Goal: Task Accomplishment & Management: Complete application form

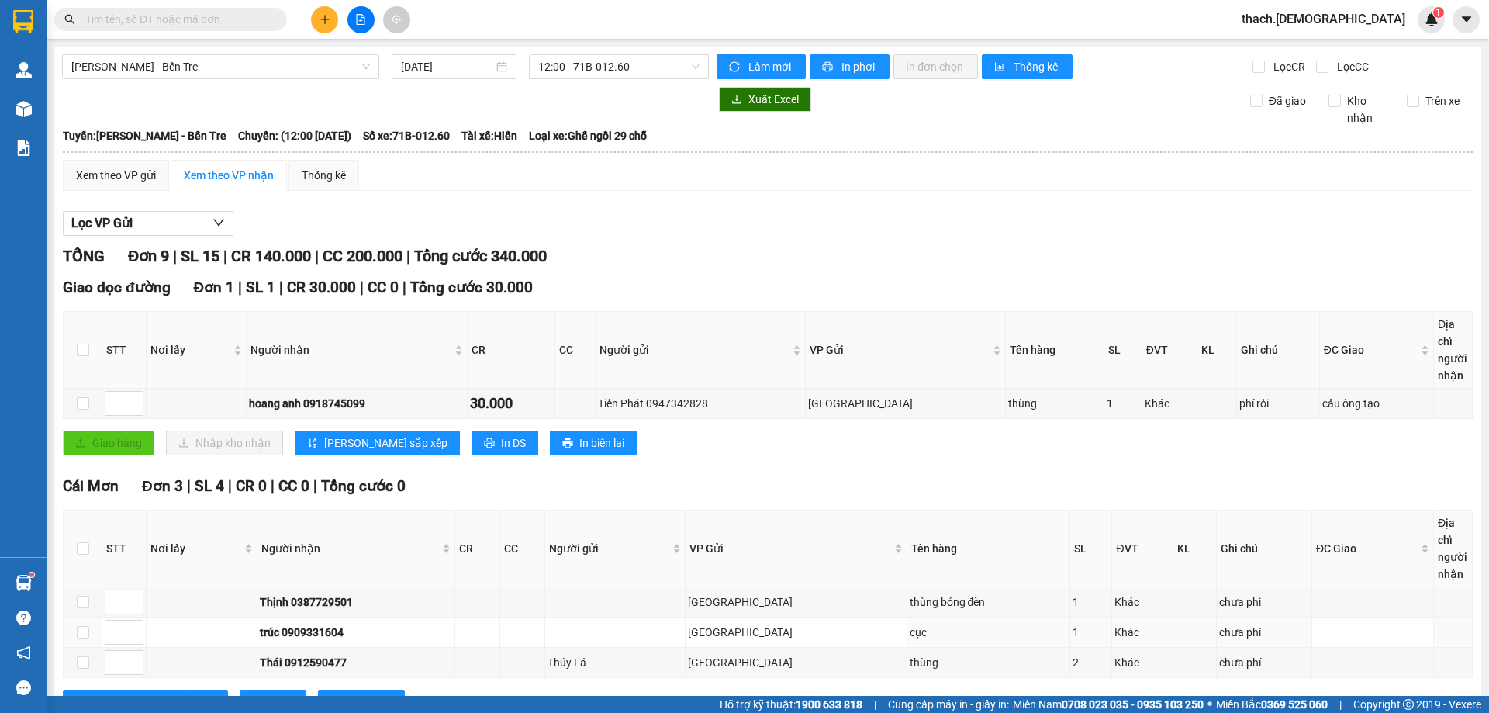
scroll to position [543, 0]
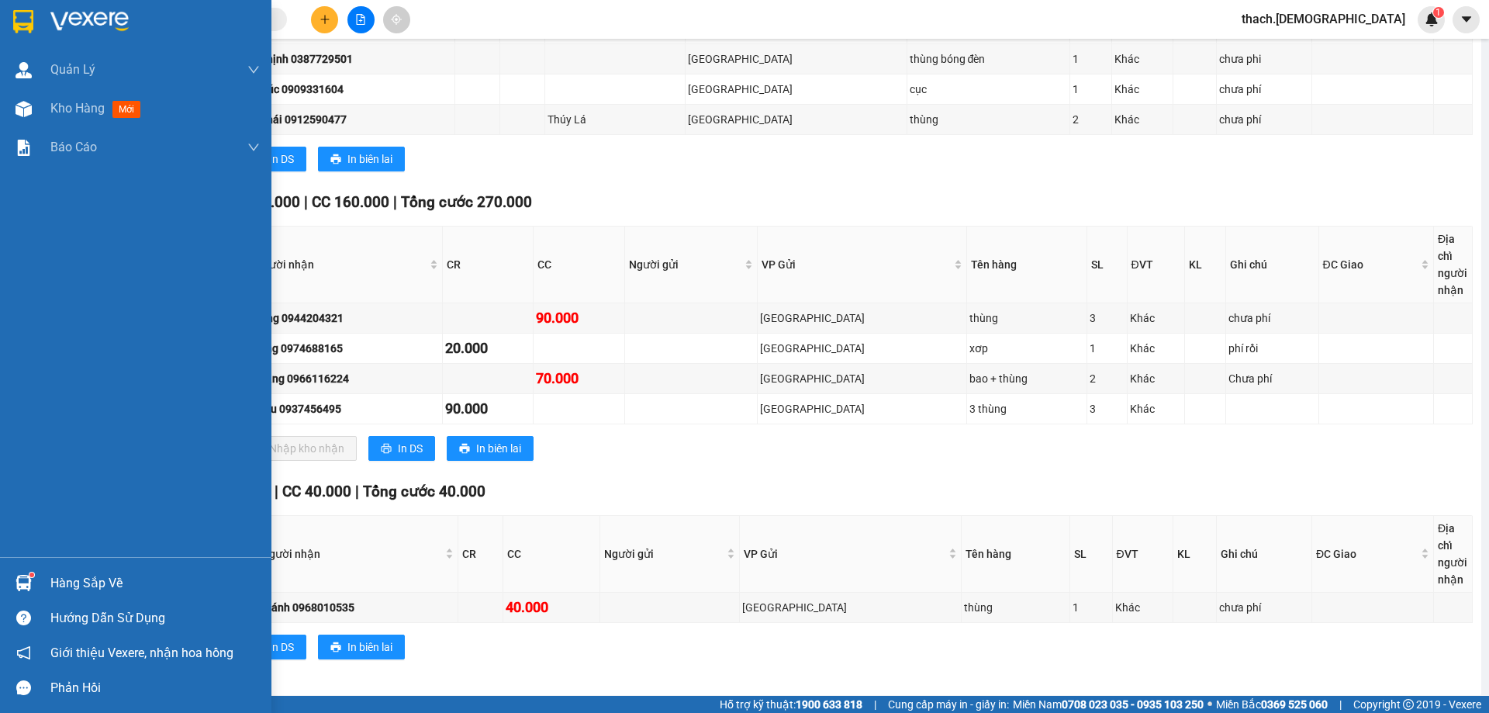
click at [82, 585] on div "Hàng sắp về" at bounding box center [154, 583] width 209 height 23
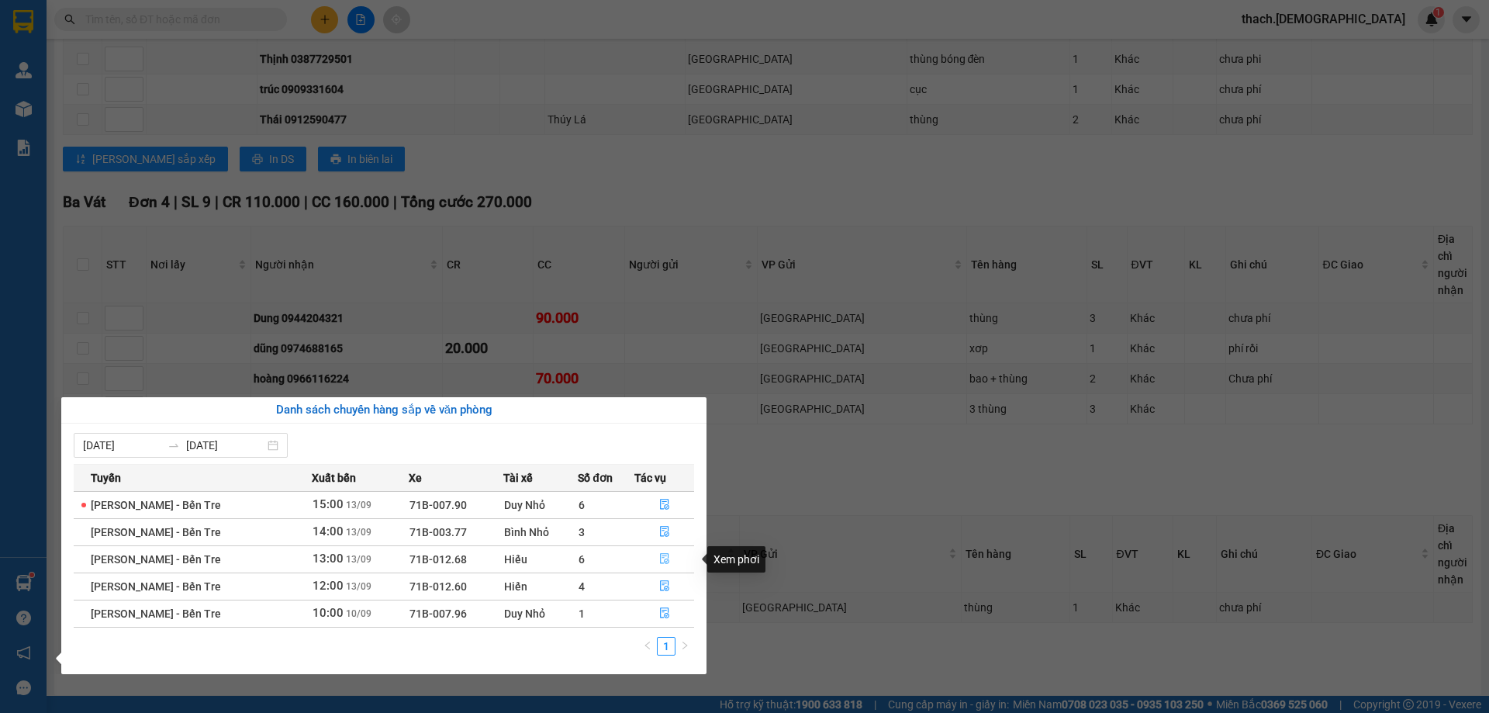
click at [665, 558] on icon "file-done" at bounding box center [664, 558] width 11 height 11
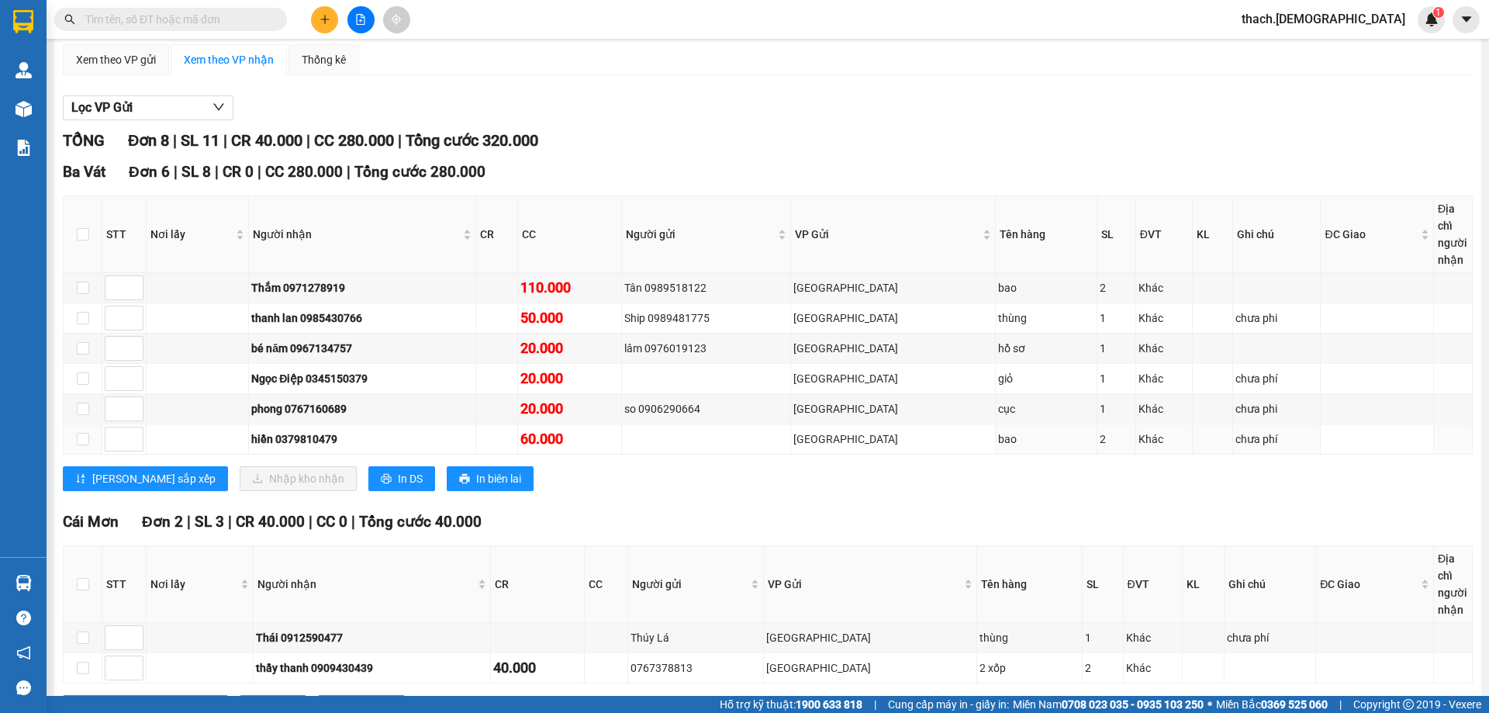
scroll to position [28, 0]
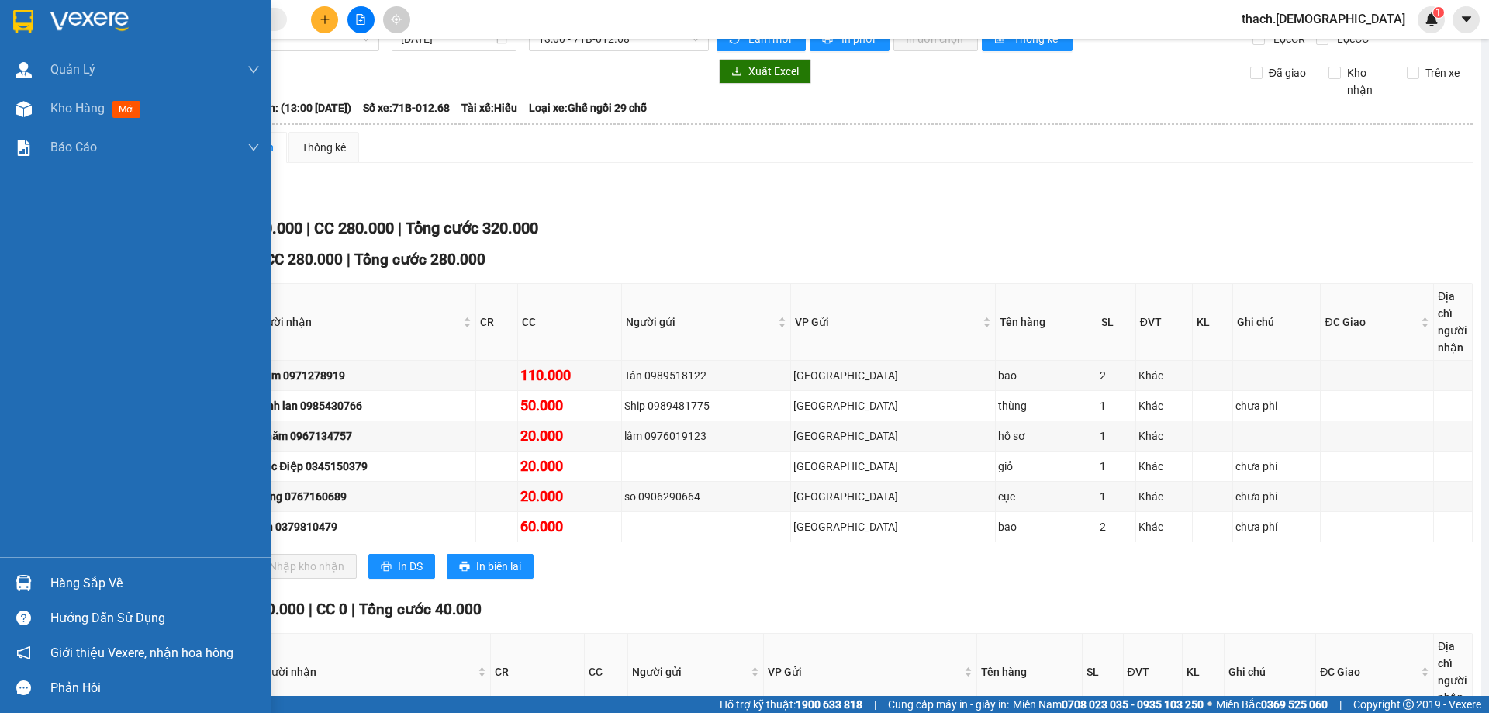
click at [88, 586] on div "Hàng sắp về" at bounding box center [154, 583] width 209 height 23
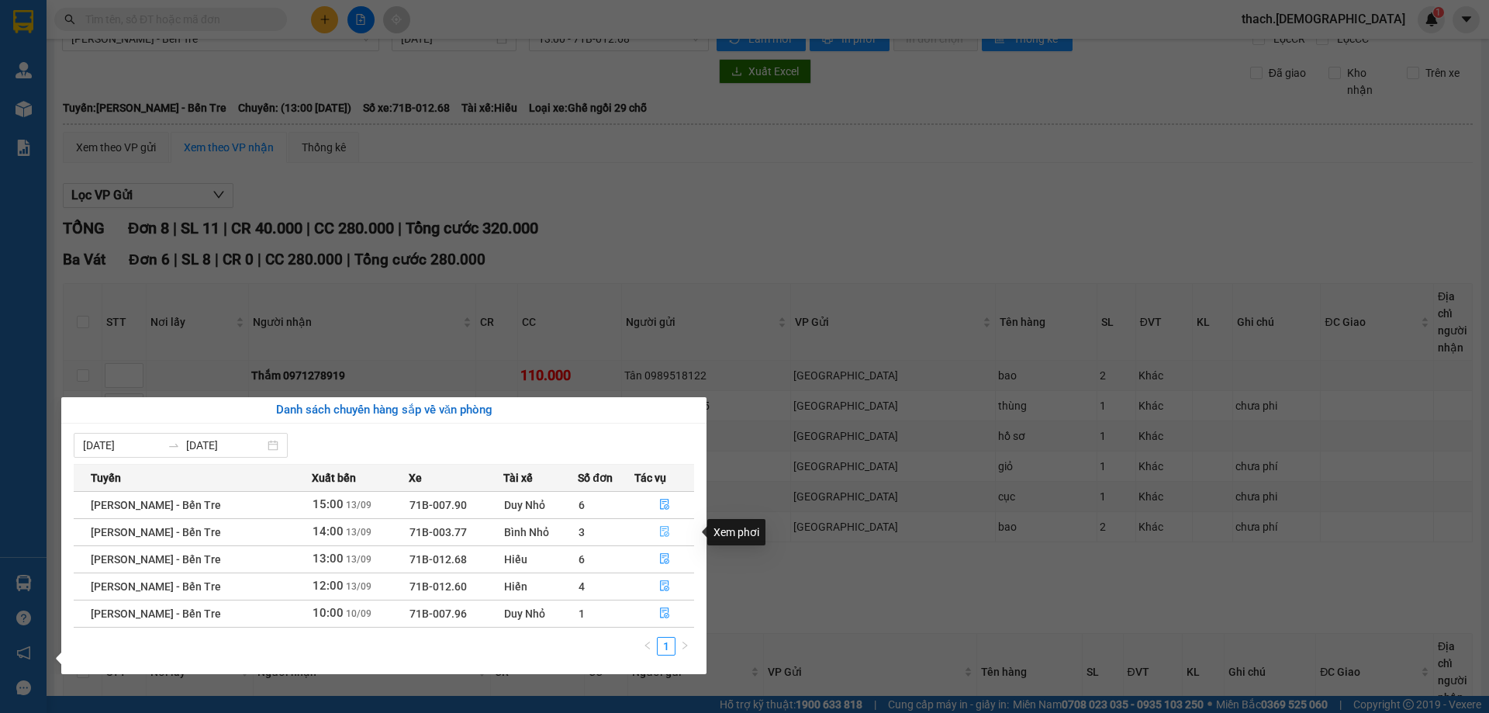
click at [663, 524] on button "button" at bounding box center [664, 532] width 58 height 25
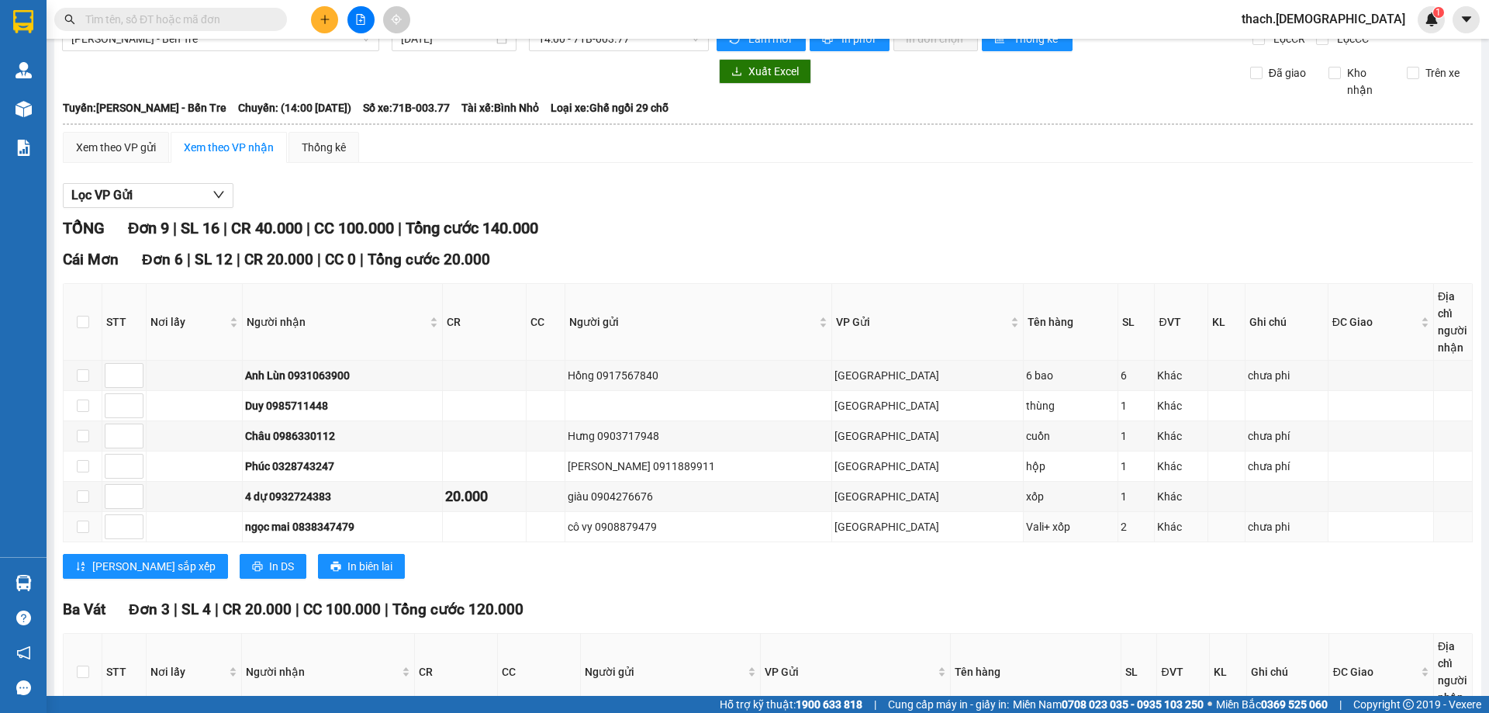
scroll to position [213, 0]
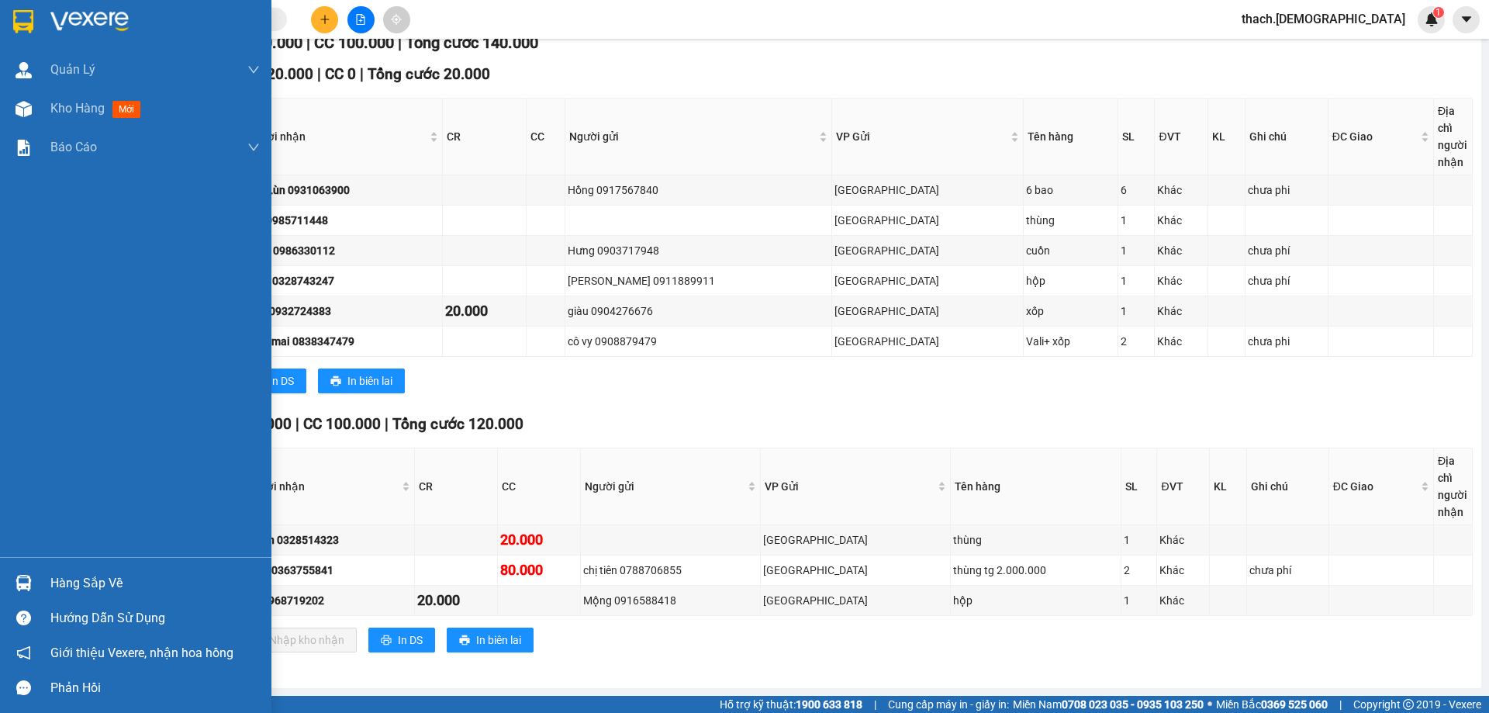
click at [97, 582] on div "Hàng sắp về" at bounding box center [154, 583] width 209 height 23
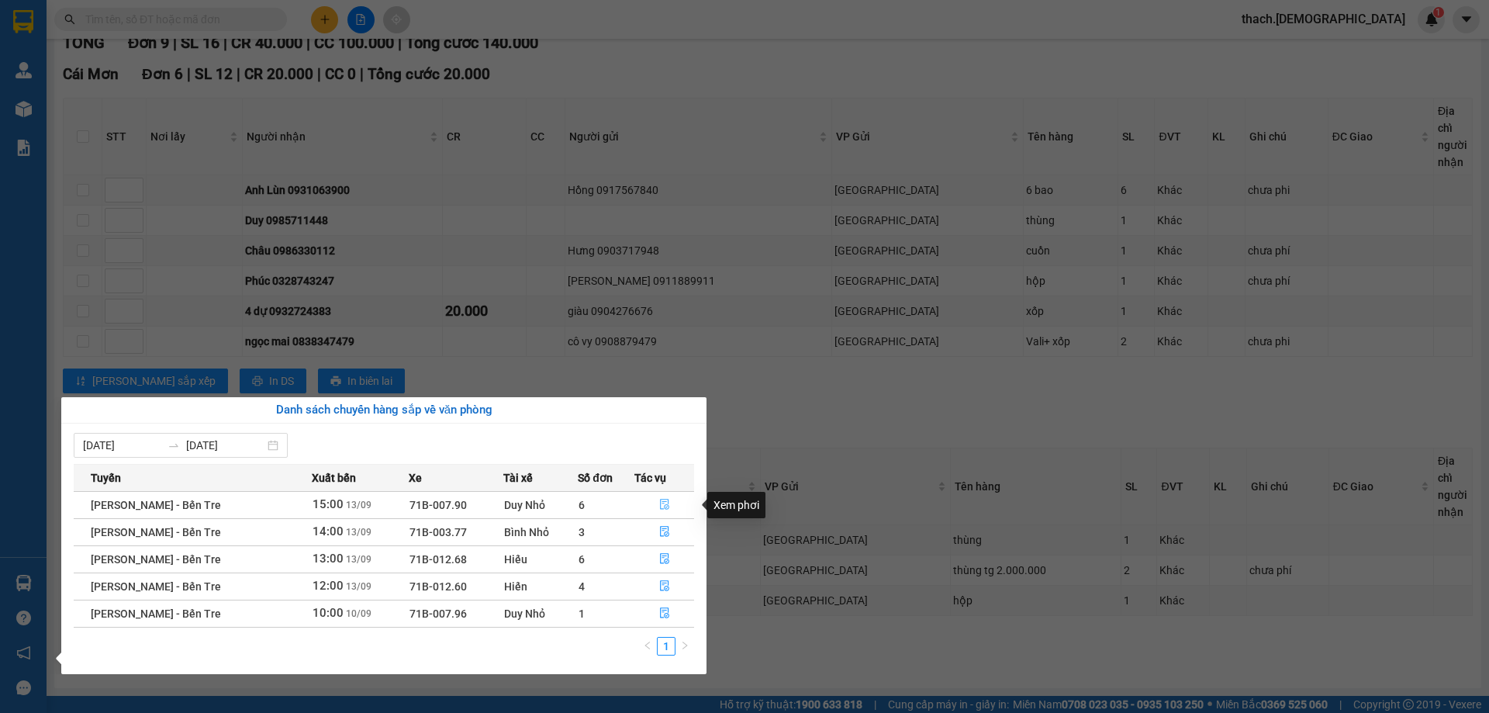
click at [656, 502] on button "button" at bounding box center [664, 504] width 58 height 25
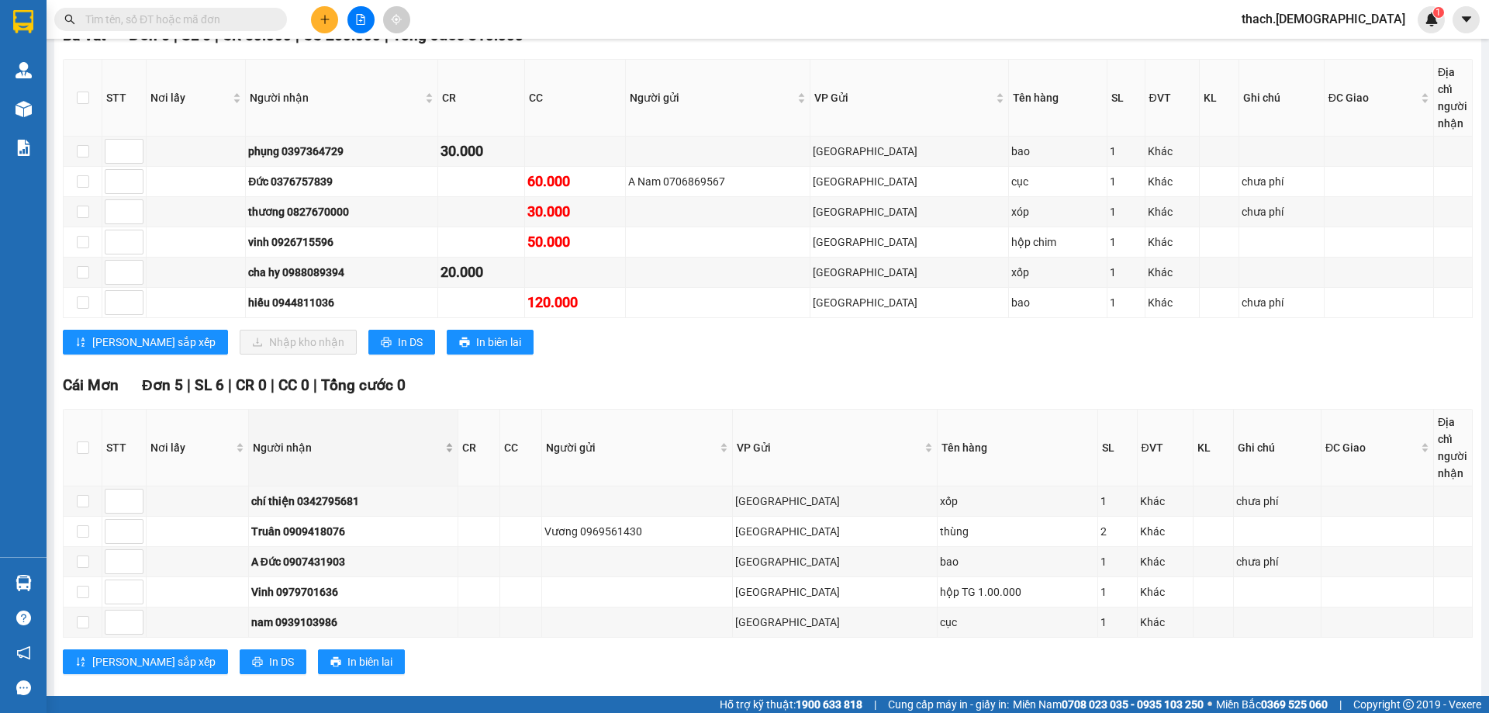
scroll to position [274, 0]
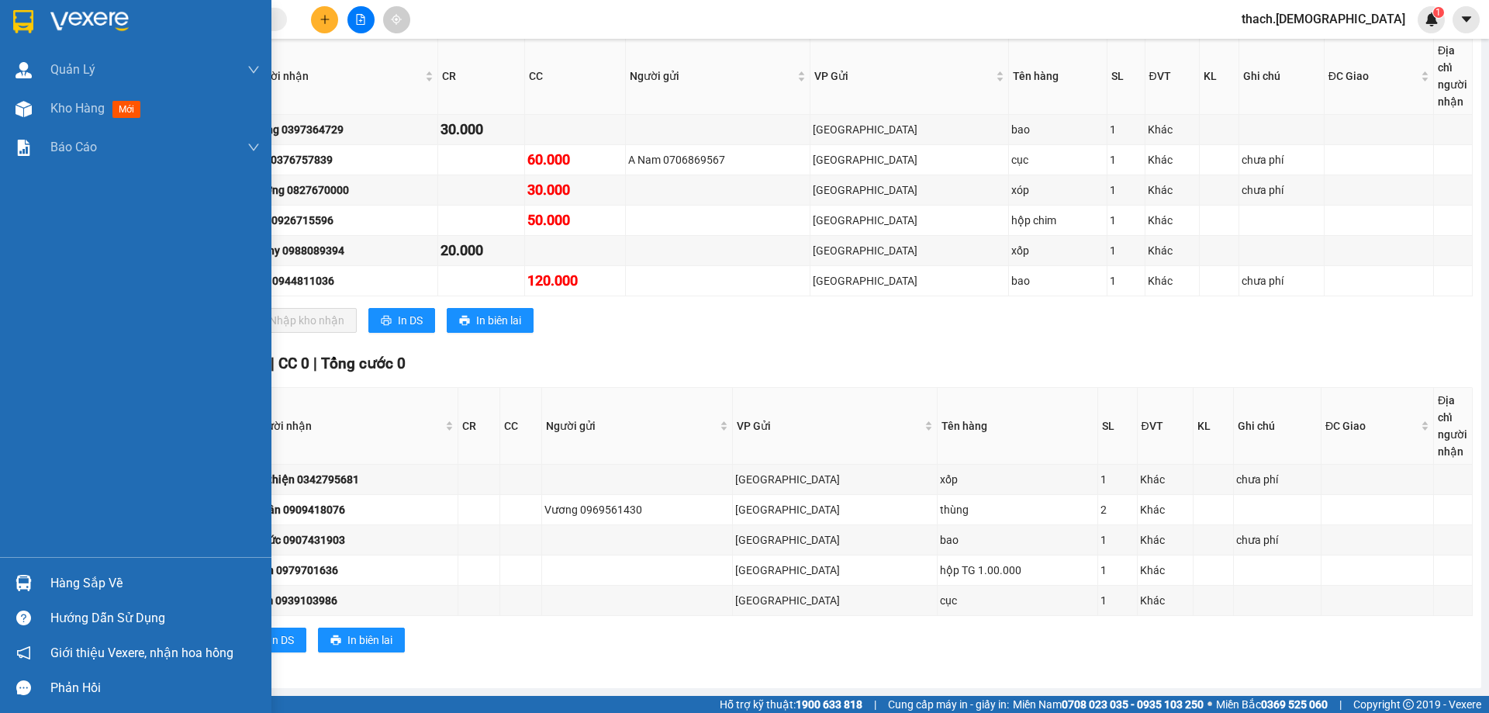
click at [89, 585] on div "Hàng sắp về" at bounding box center [154, 583] width 209 height 23
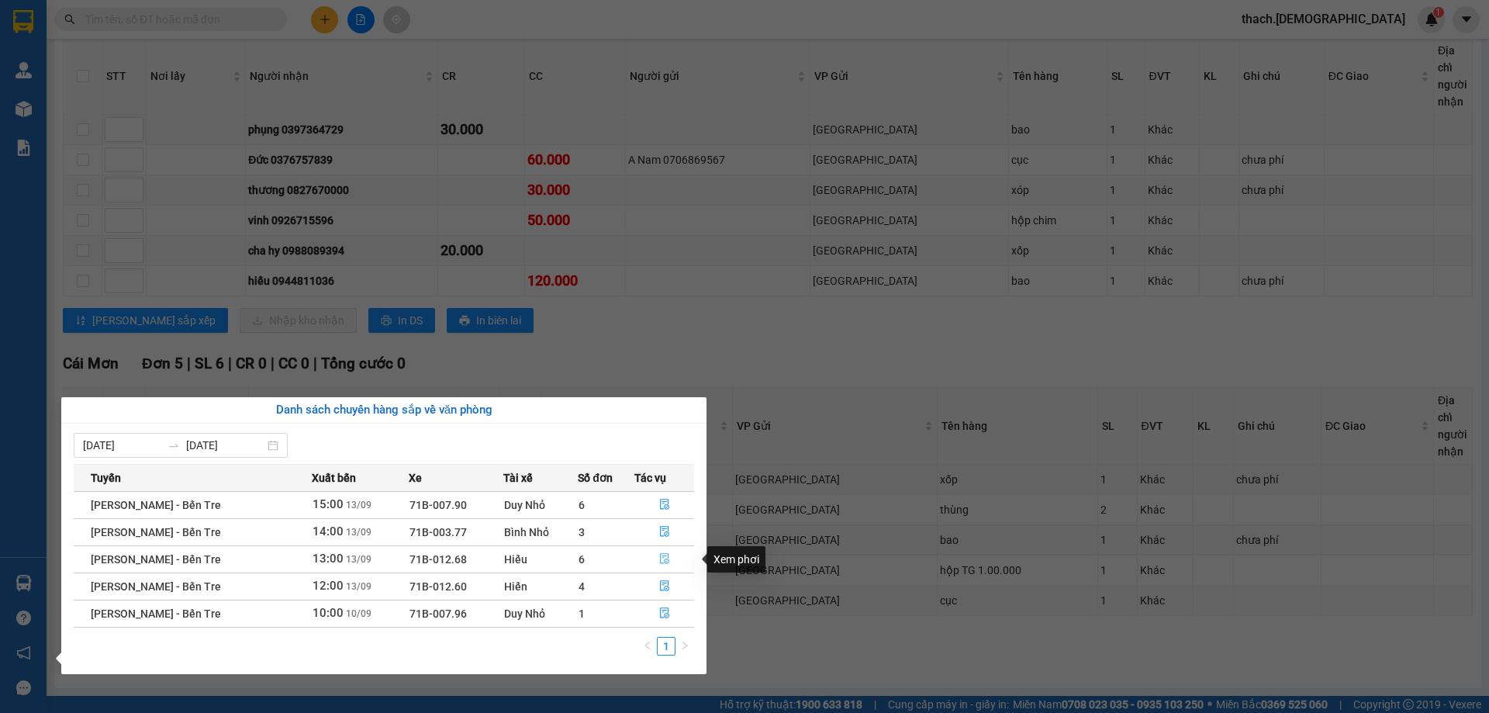
click at [662, 558] on icon "file-done" at bounding box center [664, 558] width 11 height 11
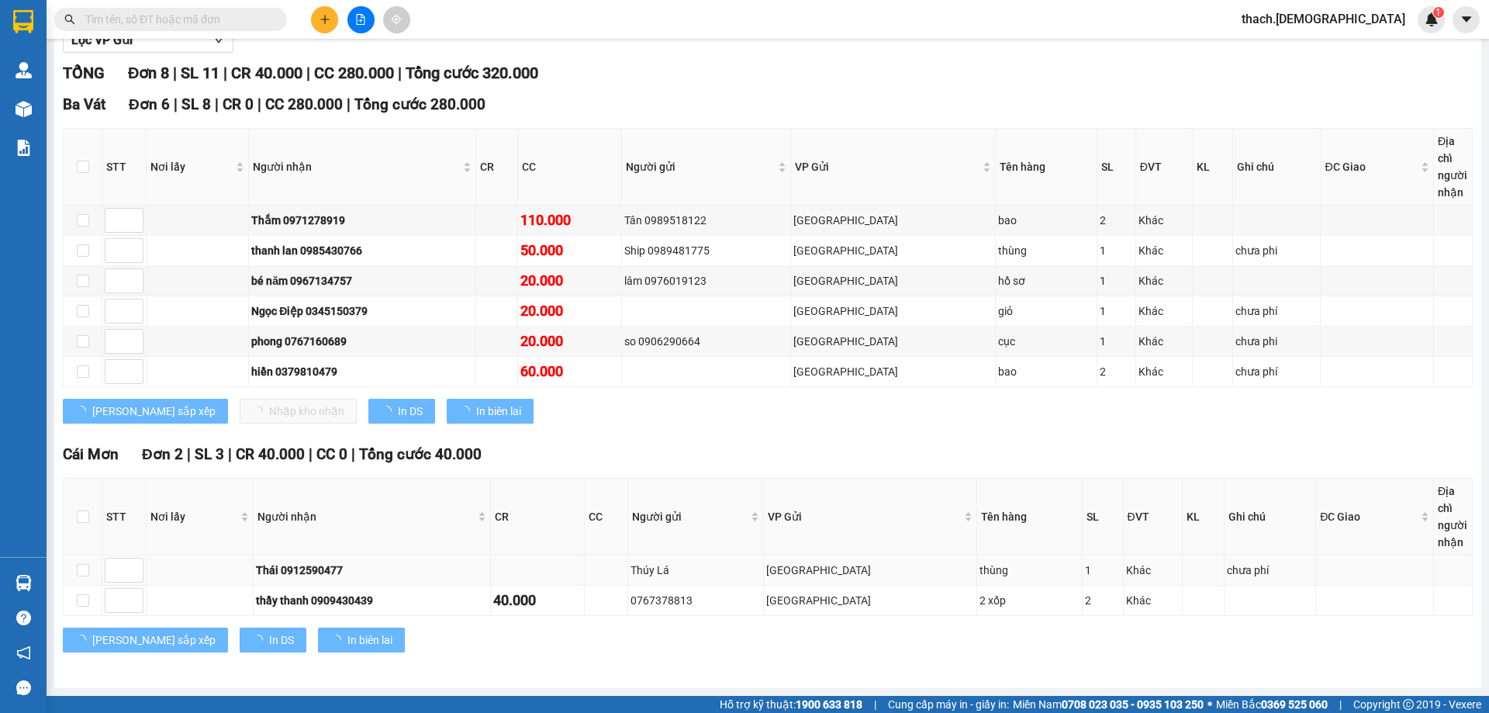
scroll to position [183, 0]
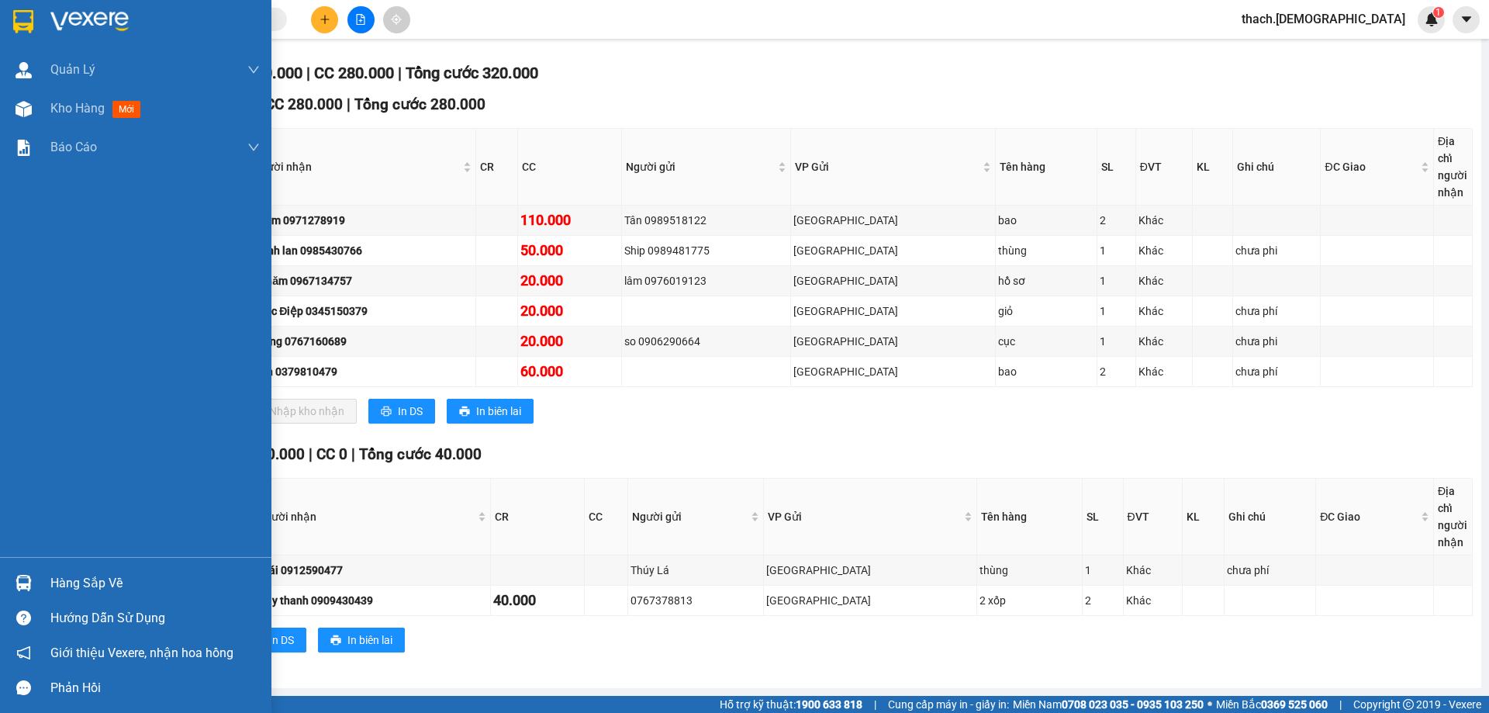
click at [91, 588] on div "Hàng sắp về" at bounding box center [154, 583] width 209 height 23
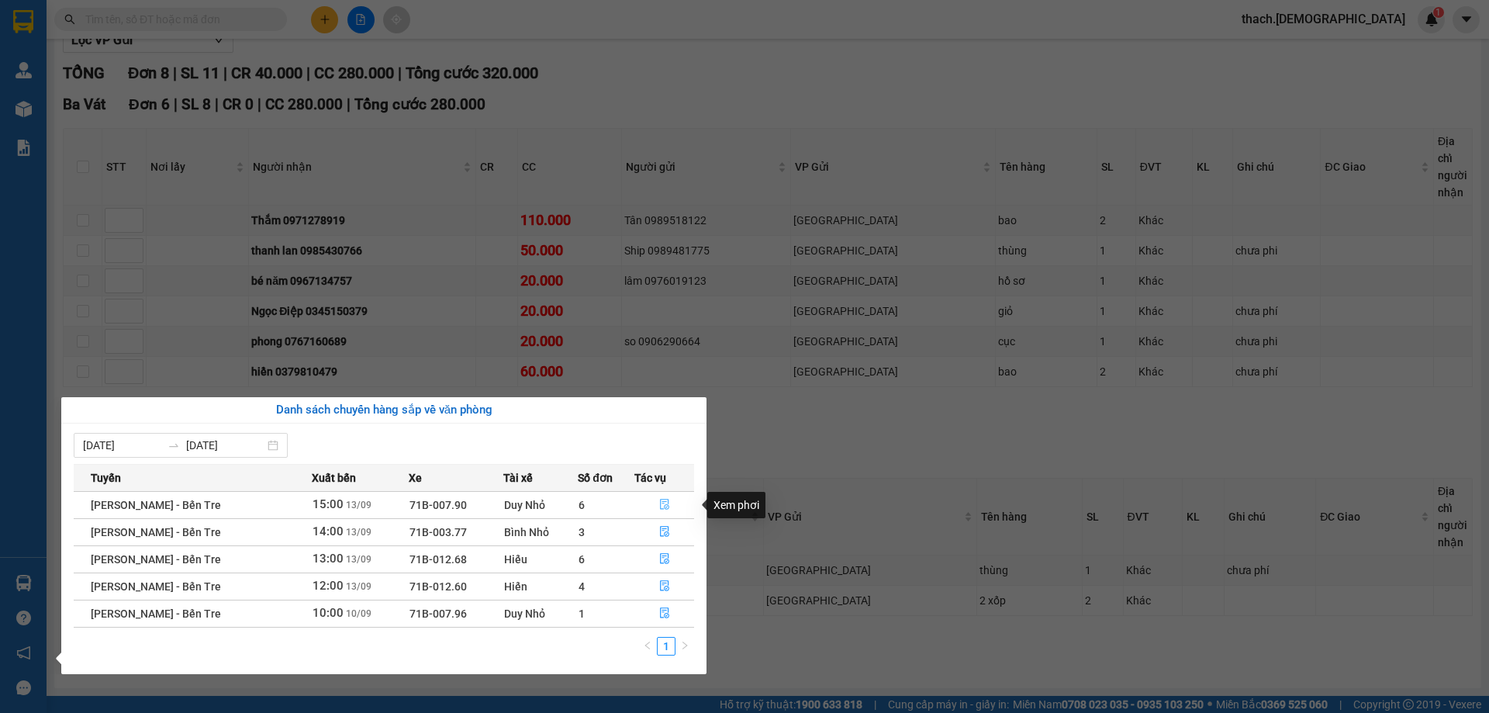
click at [664, 500] on icon "file-done" at bounding box center [664, 504] width 11 height 11
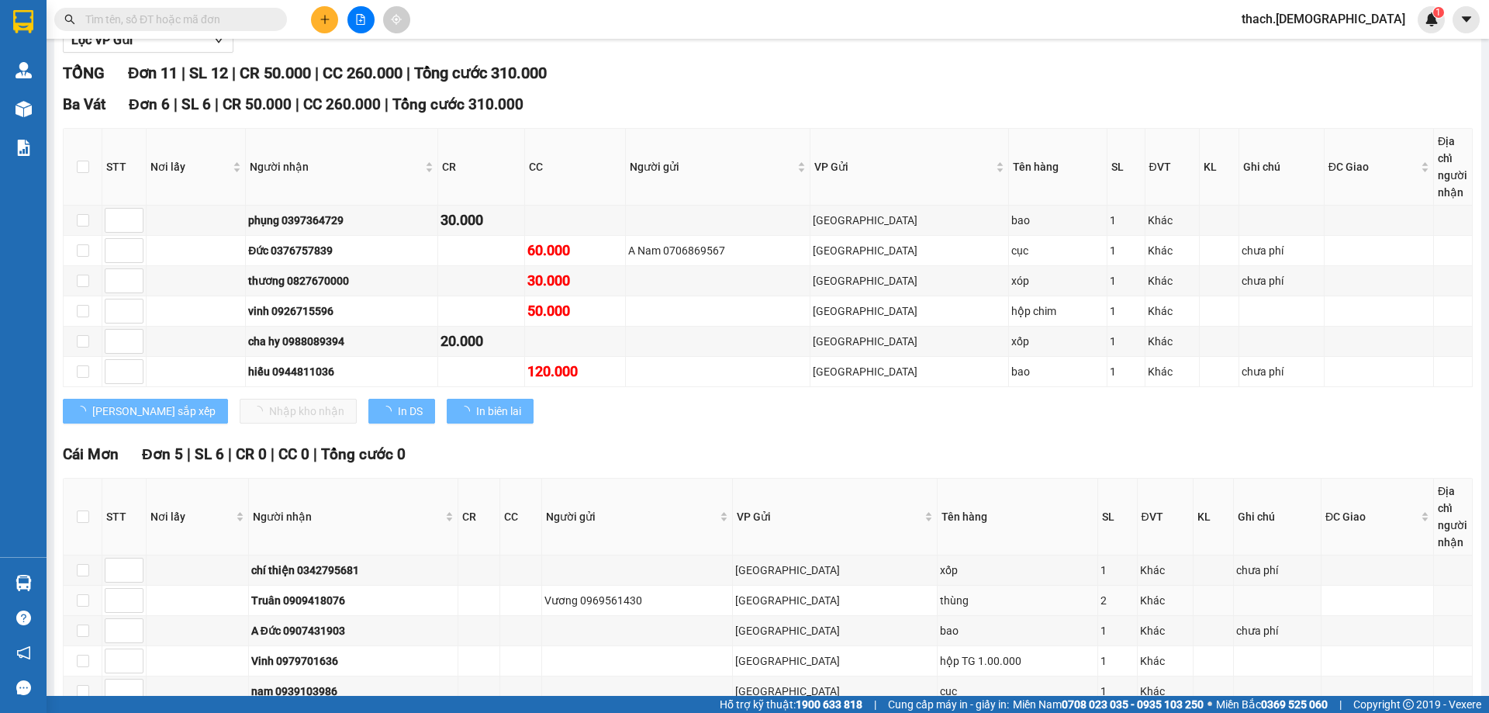
scroll to position [274, 0]
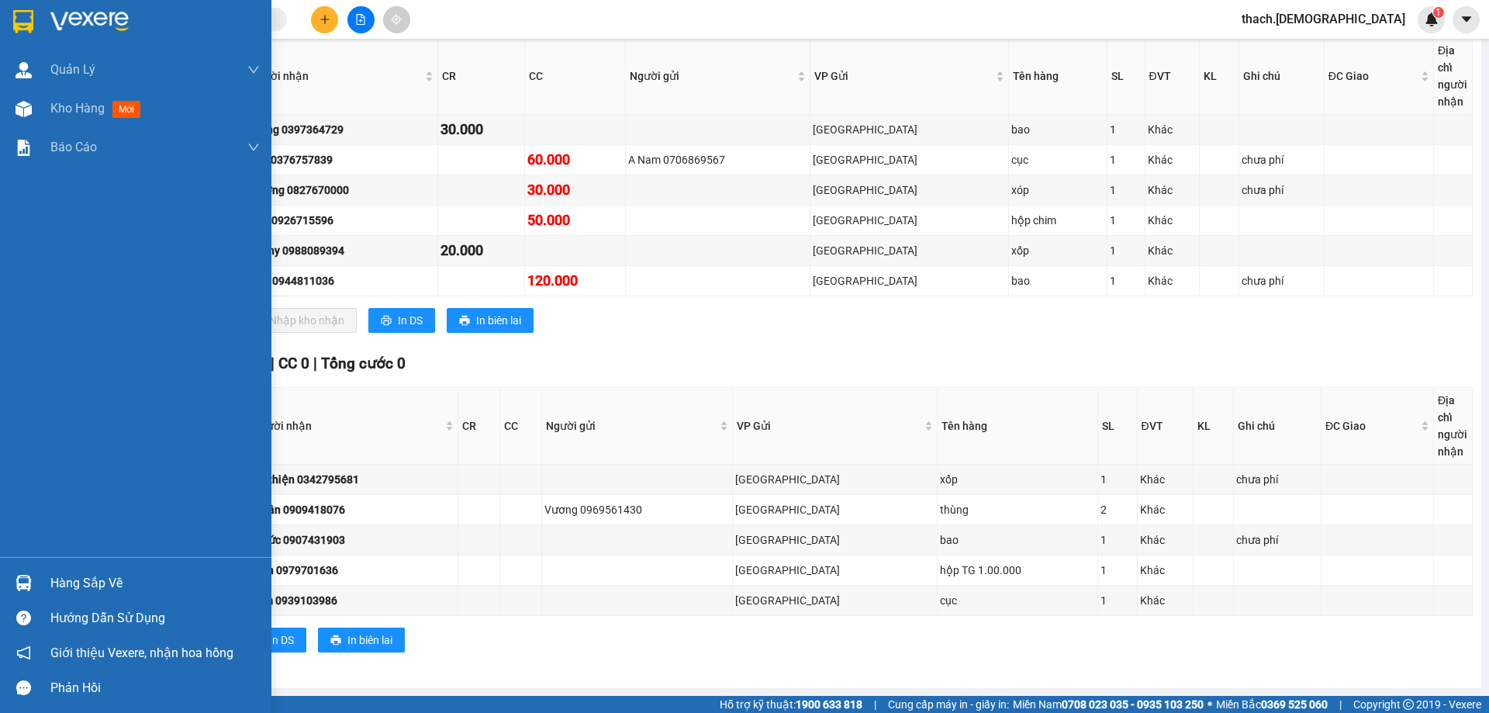
click at [60, 584] on div "Hàng sắp về" at bounding box center [154, 583] width 209 height 23
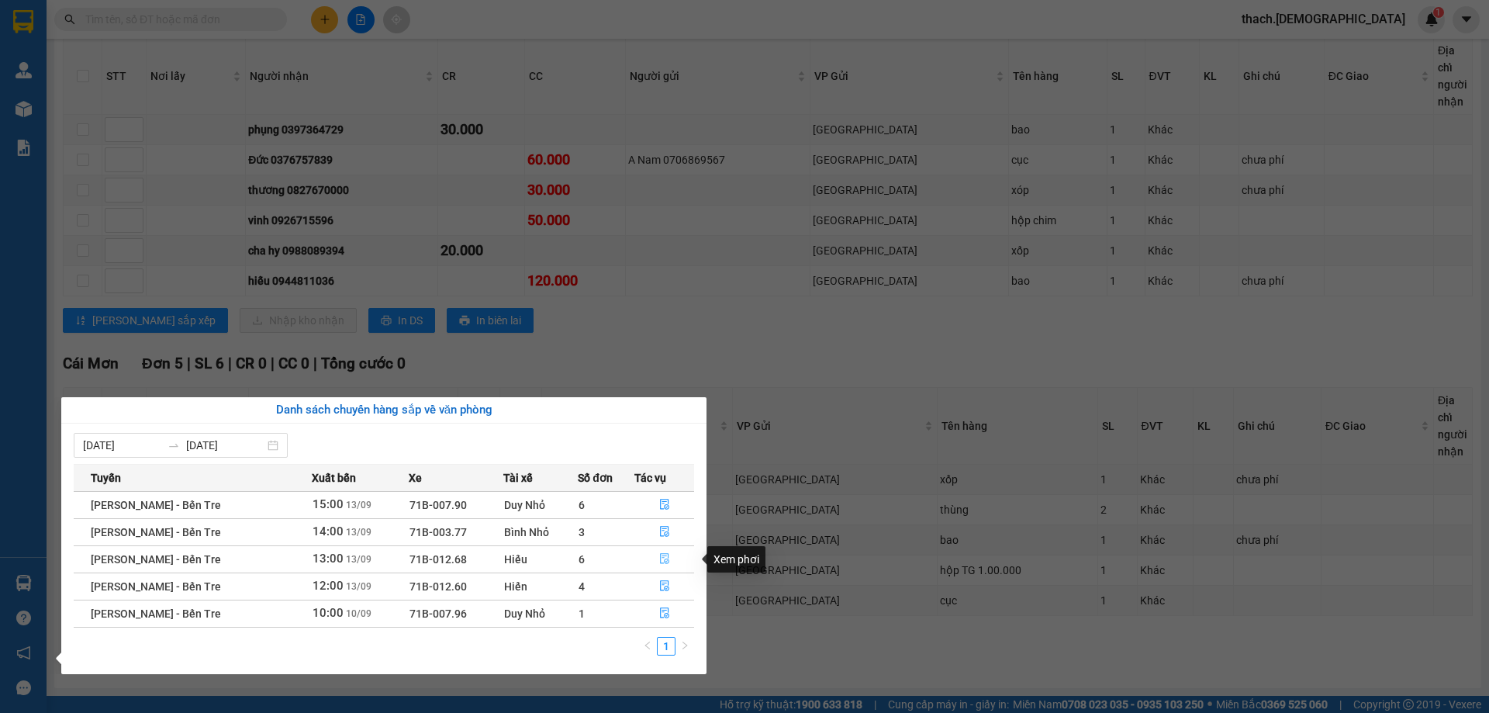
click at [664, 559] on icon "file-done" at bounding box center [664, 559] width 9 height 11
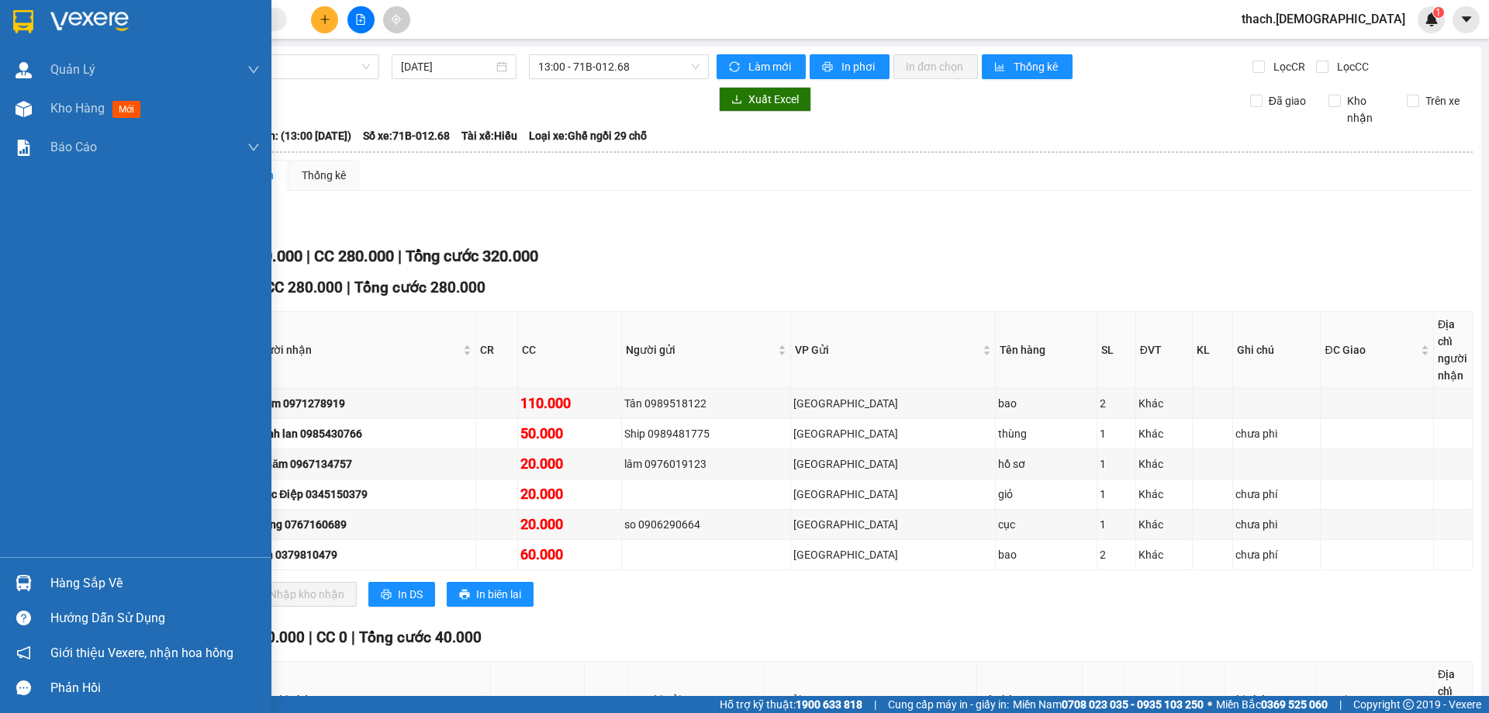
click at [83, 577] on div "Hàng sắp về" at bounding box center [154, 583] width 209 height 23
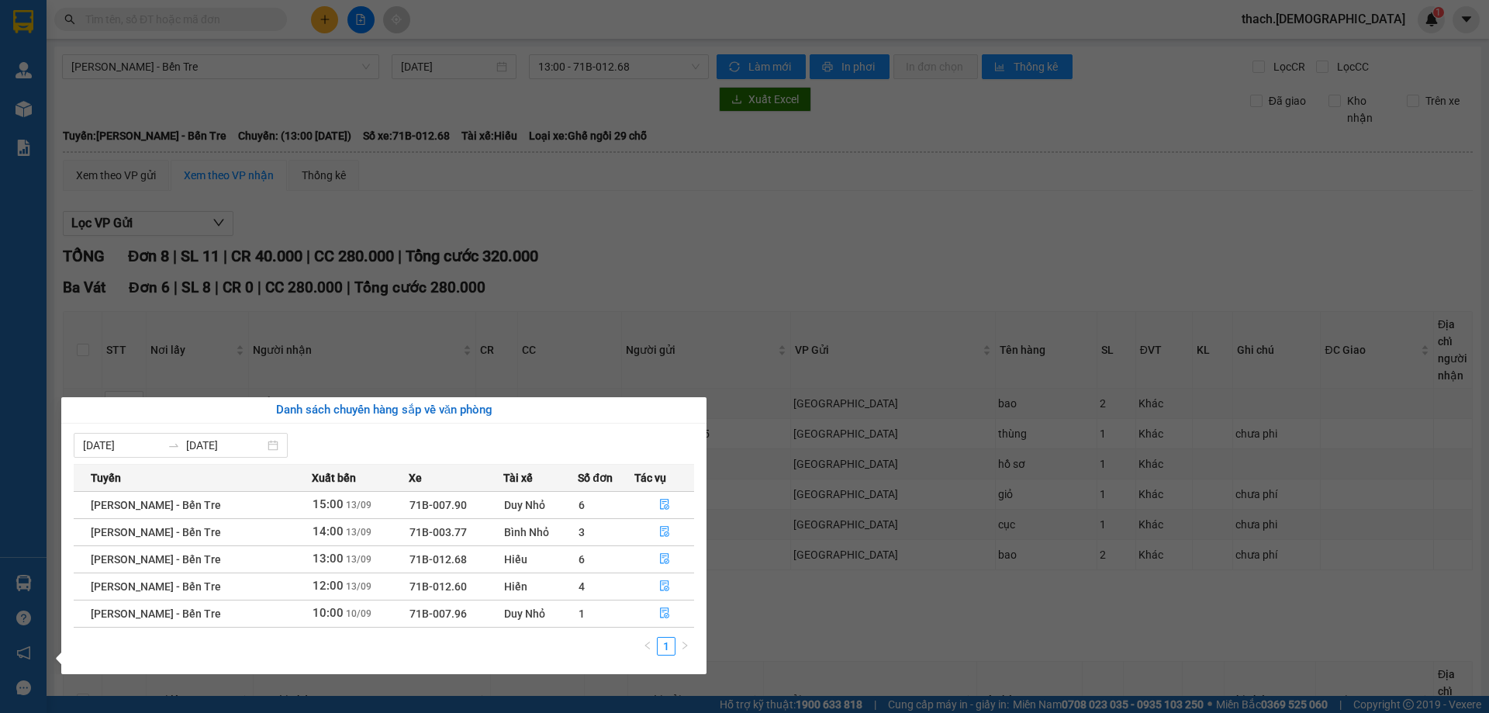
click at [204, 67] on section "Kết quả tìm kiếm ( 0 ) Bộ lọc No Data thach.bahai 1 Quản Lý Quản lý khách hàng …" at bounding box center [744, 356] width 1489 height 713
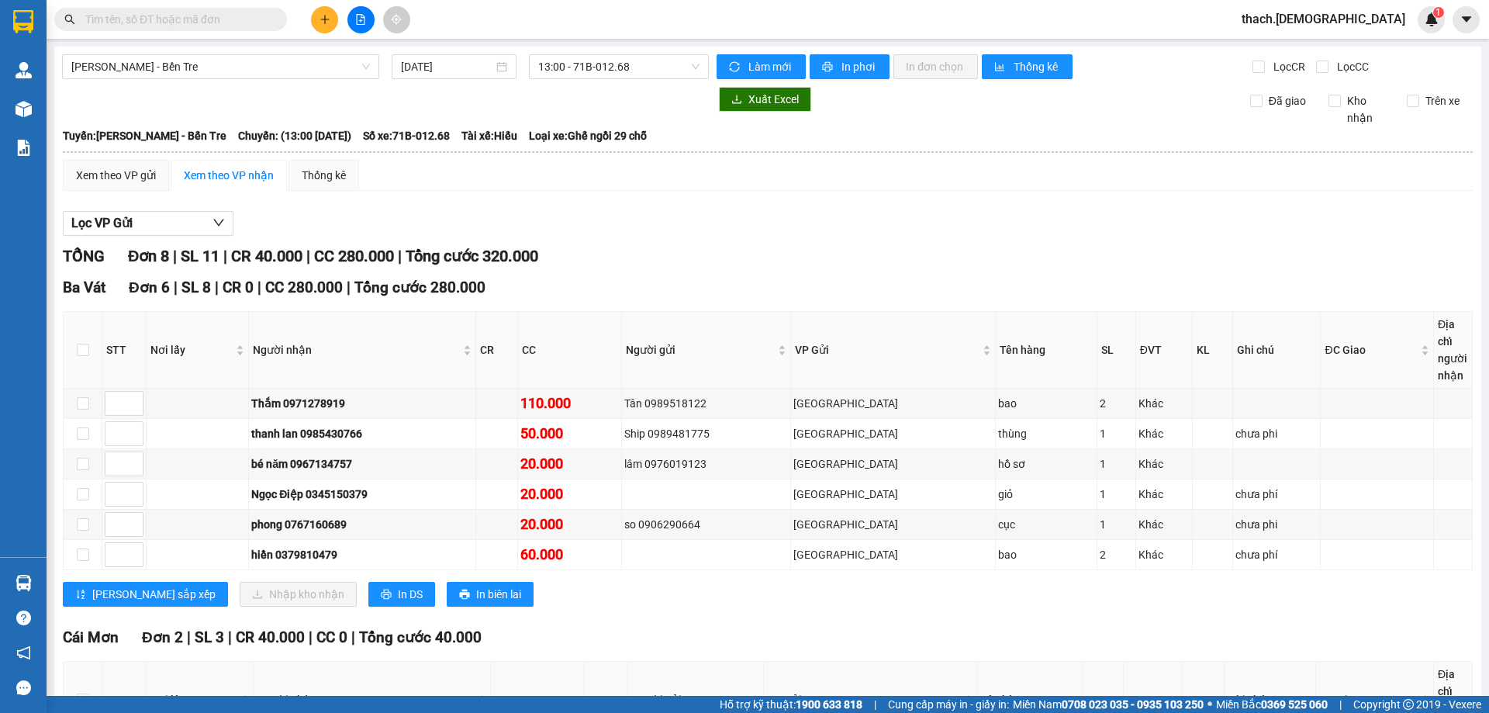
click at [204, 67] on span "[PERSON_NAME] - Bến Tre" at bounding box center [220, 66] width 299 height 23
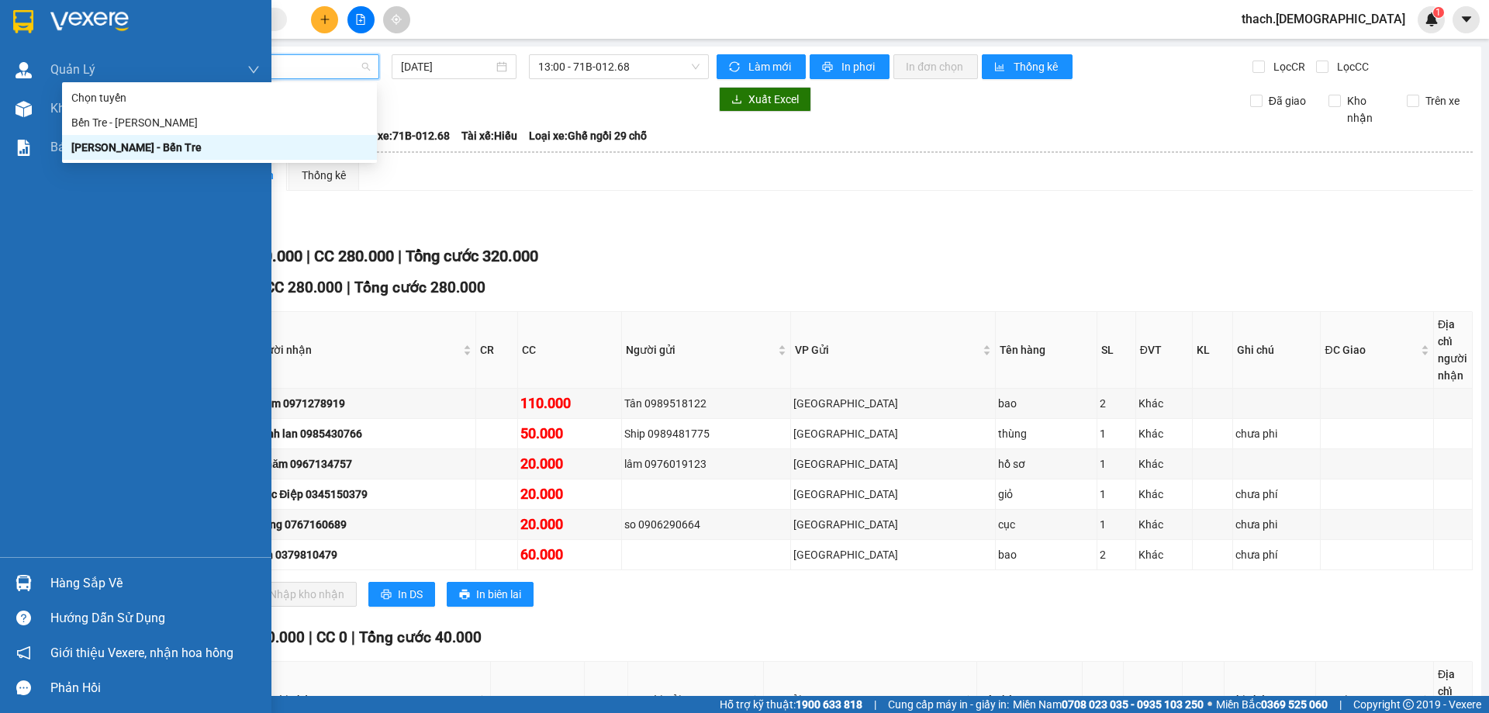
click at [38, 585] on div "Hàng sắp về" at bounding box center [135, 582] width 271 height 35
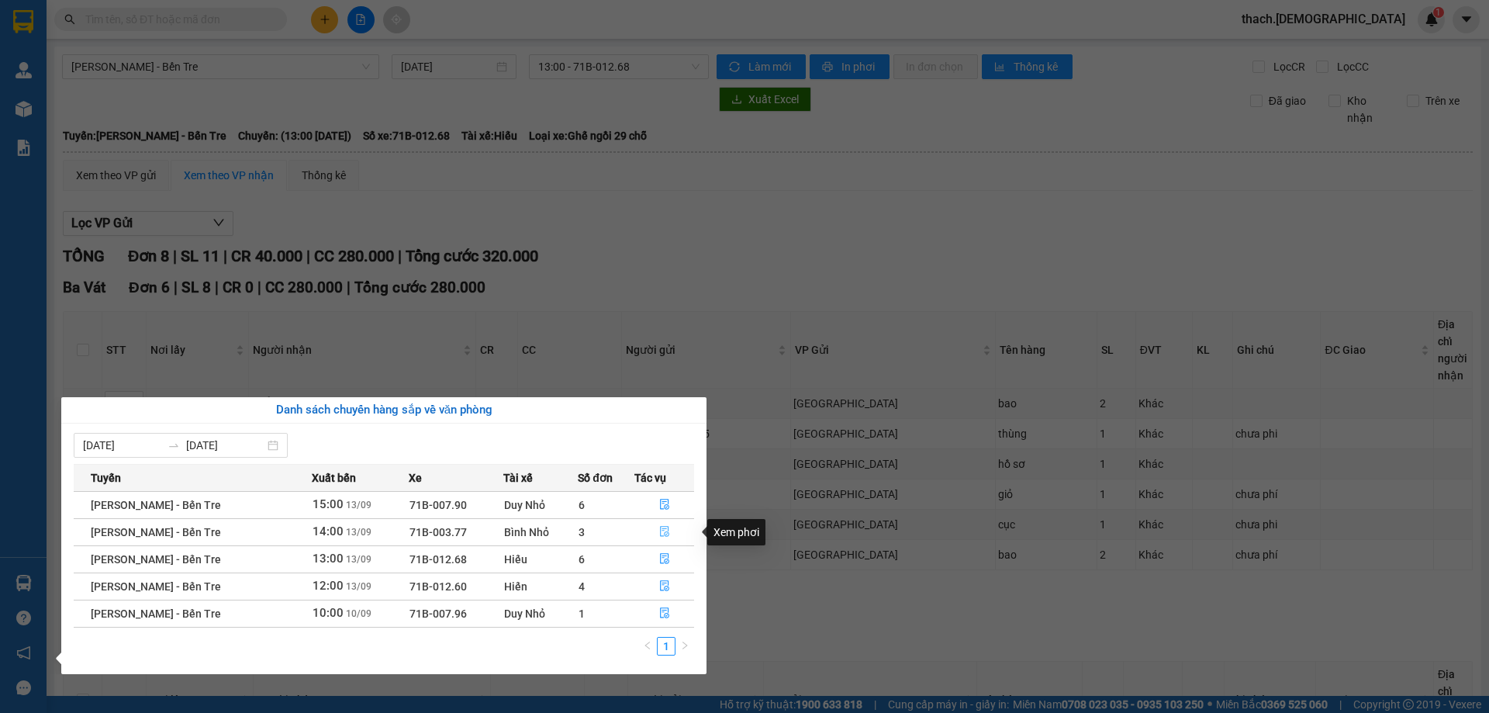
click at [665, 528] on icon "file-done" at bounding box center [664, 531] width 11 height 11
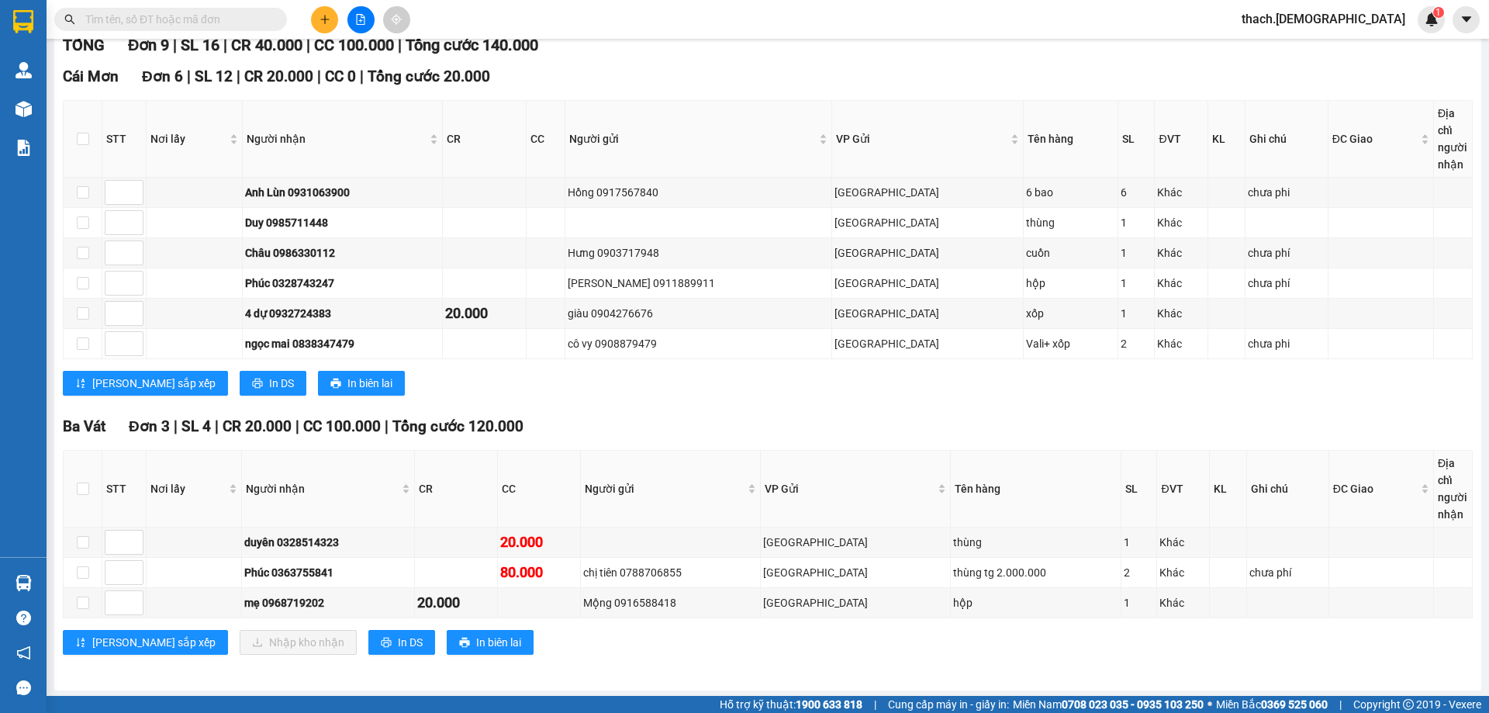
scroll to position [213, 0]
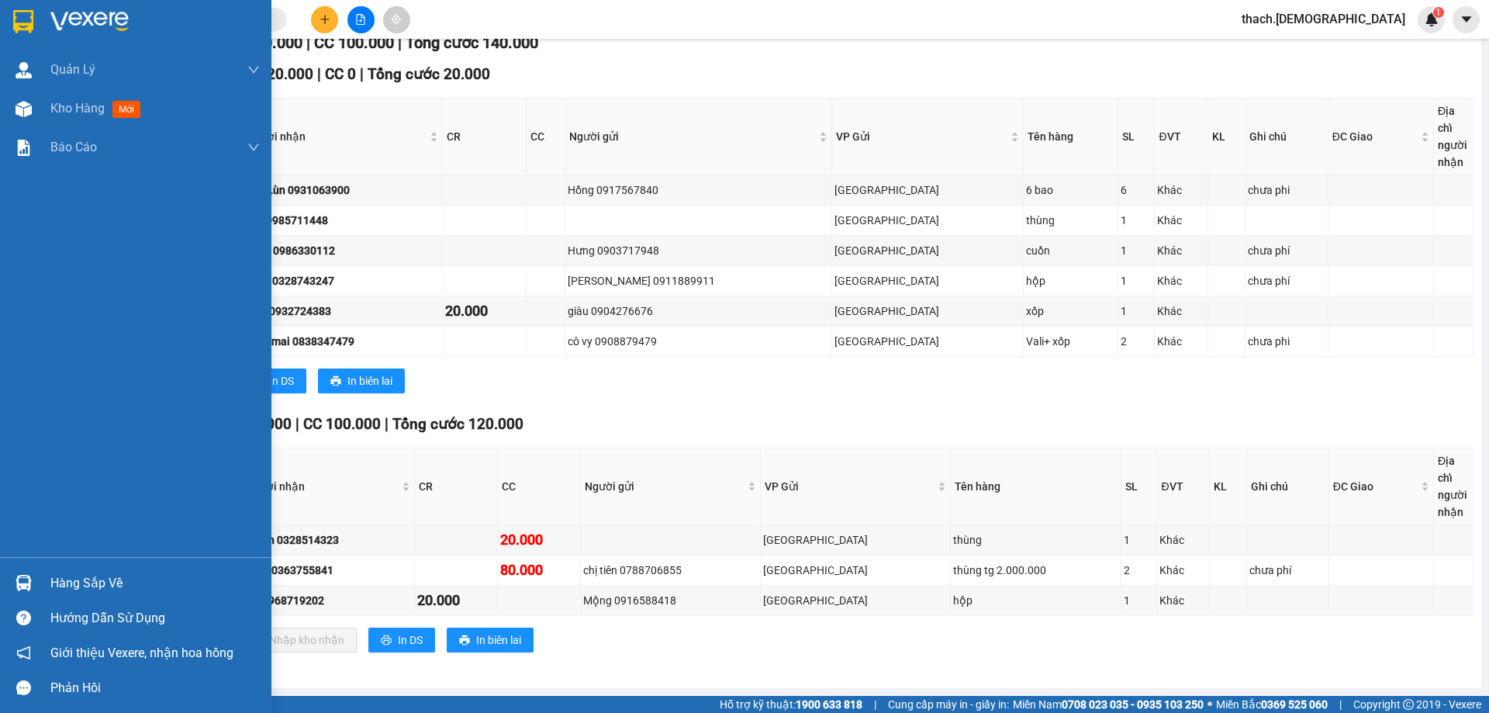
click at [38, 578] on div "Hàng sắp về" at bounding box center [135, 582] width 271 height 35
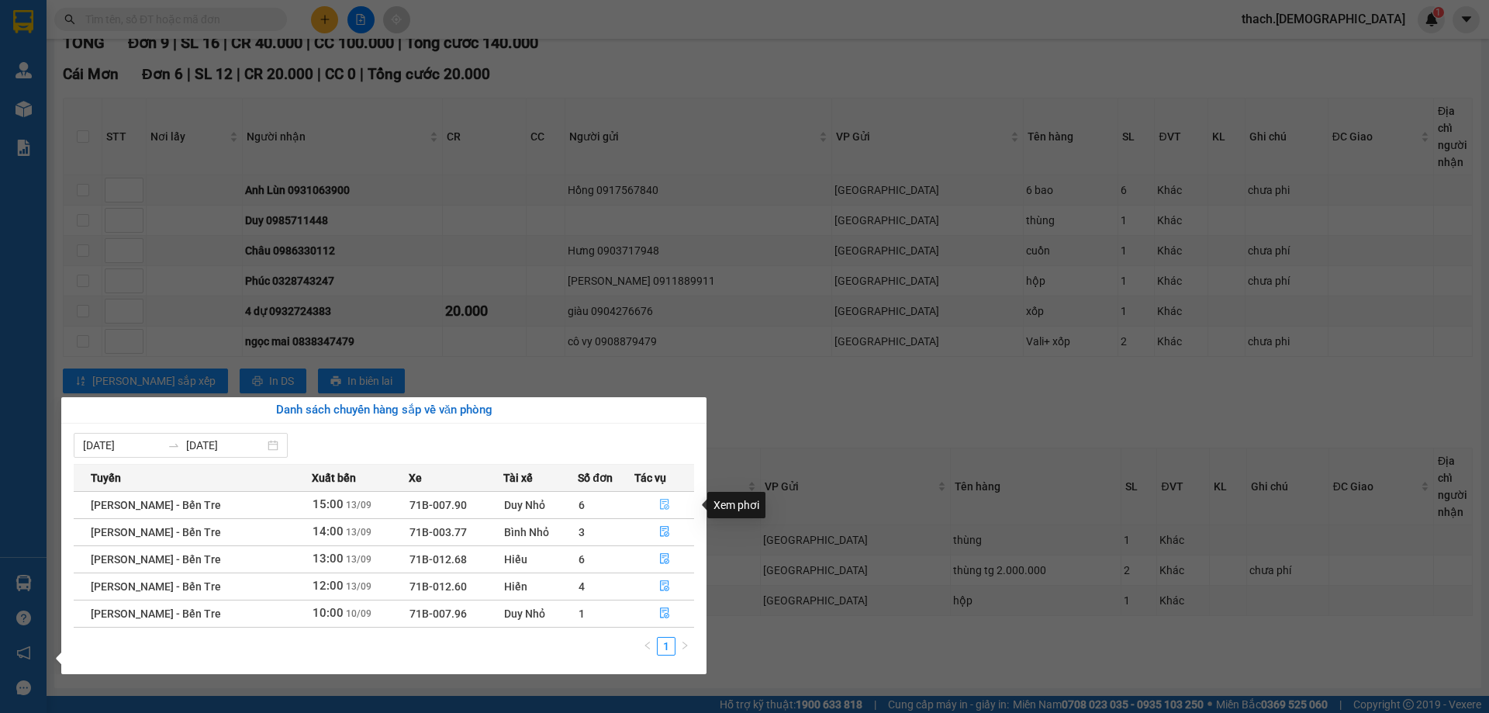
click at [664, 506] on icon "file-done" at bounding box center [664, 504] width 11 height 11
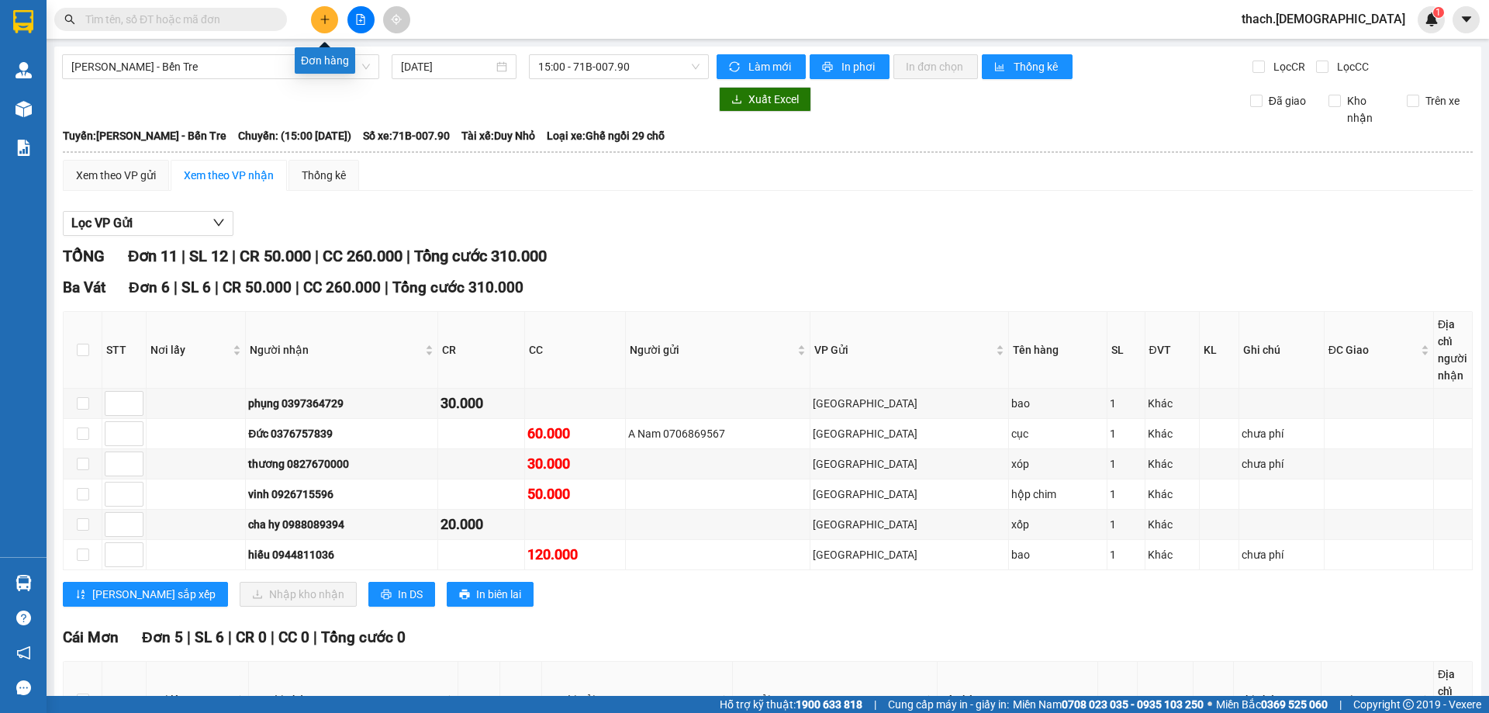
click at [322, 24] on icon "plus" at bounding box center [325, 19] width 11 height 11
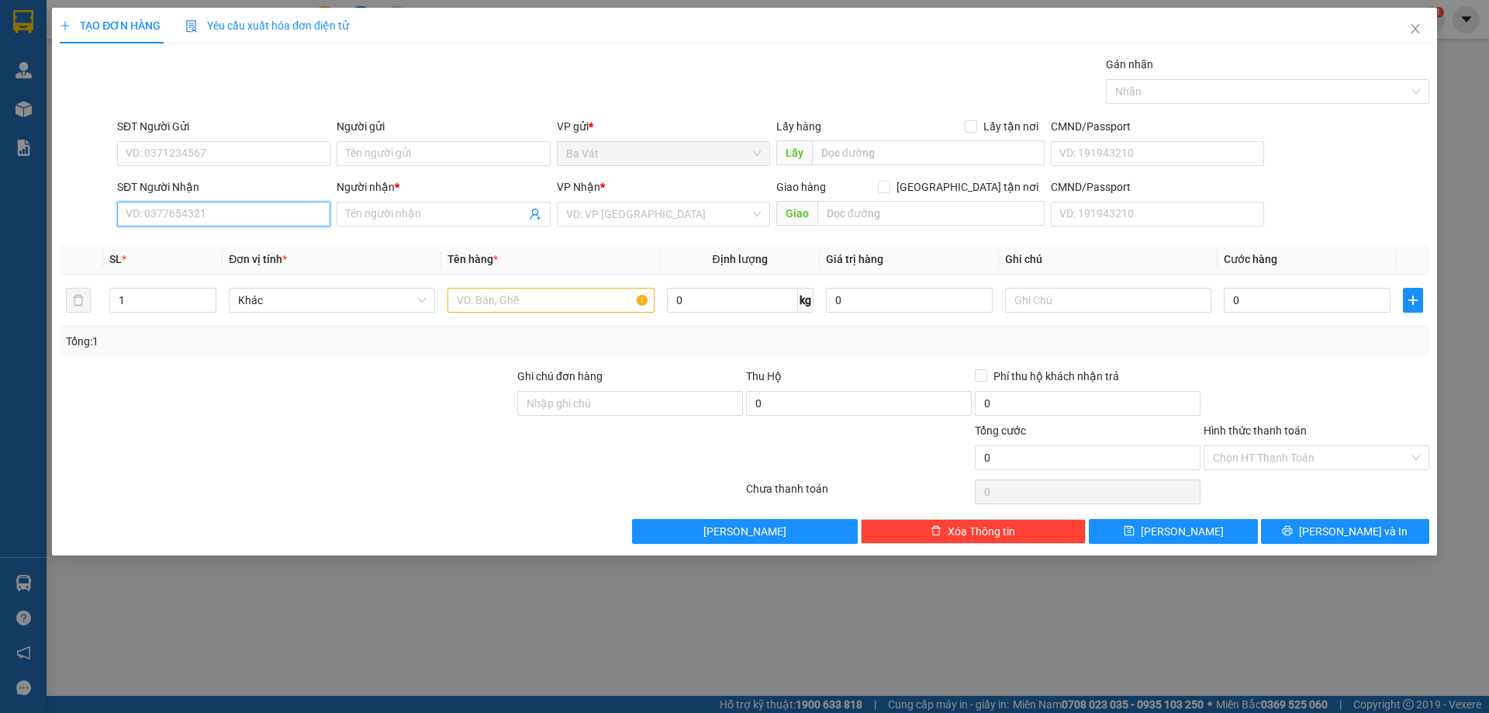
click at [268, 216] on input "SĐT Người Nhận" at bounding box center [223, 214] width 213 height 25
click at [420, 211] on input "Người nhận *" at bounding box center [435, 214] width 179 height 17
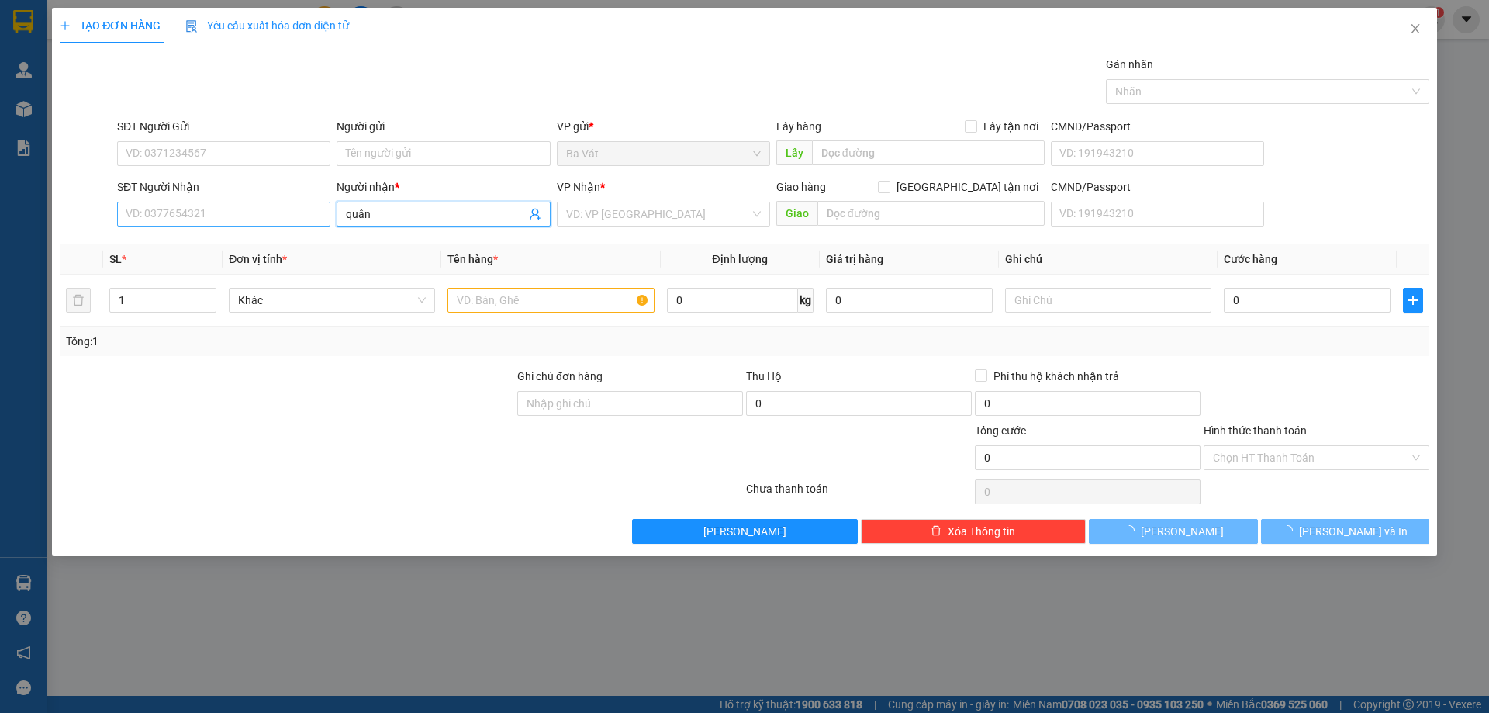
type input "quân"
click at [235, 211] on input "SĐT Người Nhận" at bounding box center [223, 214] width 213 height 25
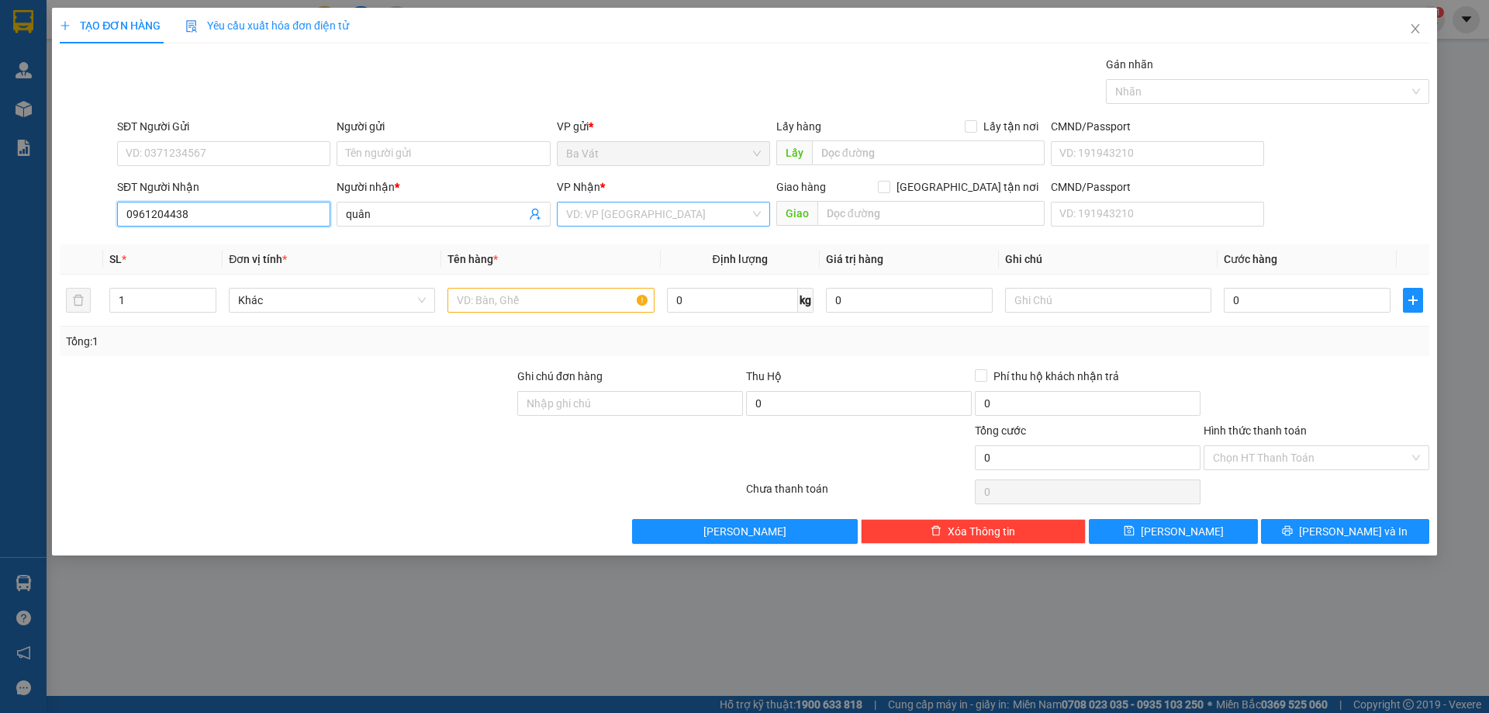
type input "0961204438"
click at [639, 215] on input "search" at bounding box center [658, 213] width 184 height 23
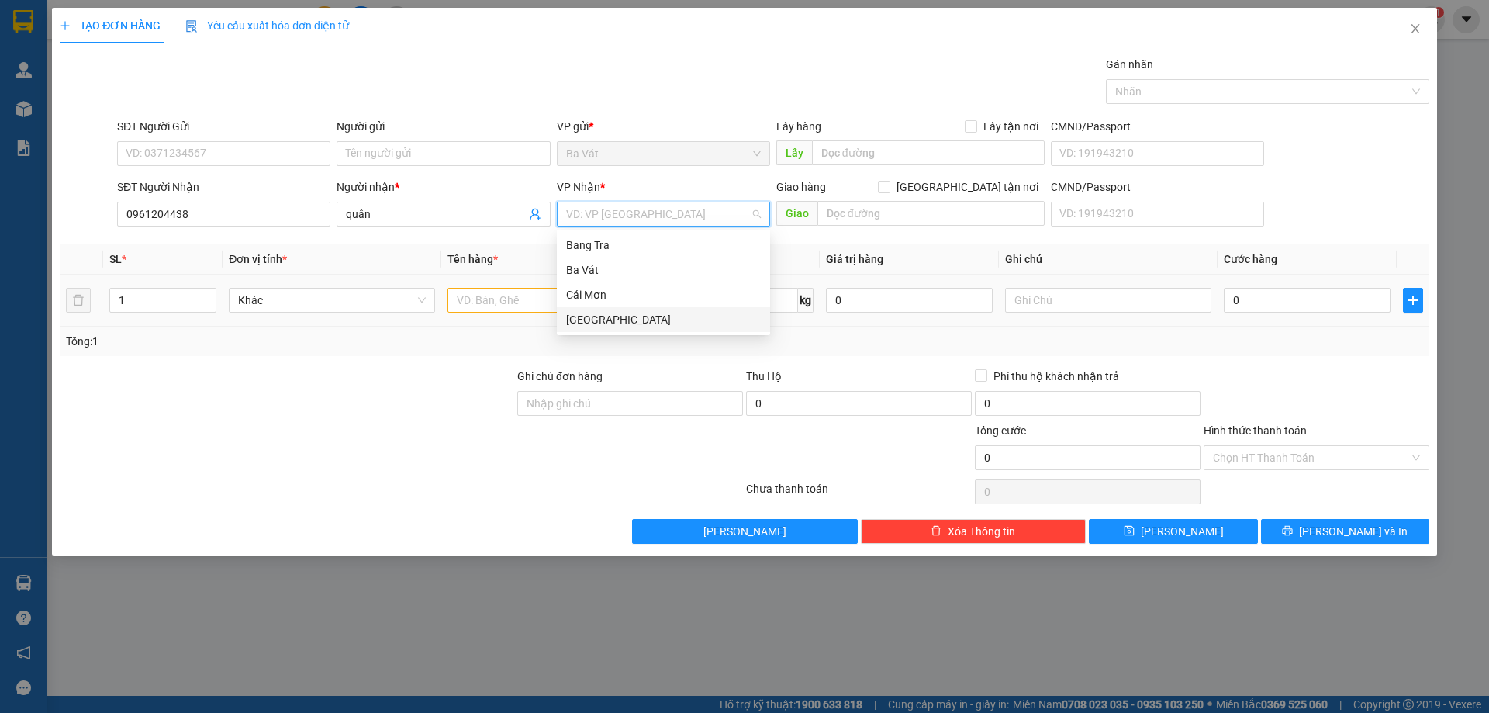
drag, startPoint x: 582, startPoint y: 316, endPoint x: 572, endPoint y: 317, distance: 9.4
click at [582, 316] on div "[GEOGRAPHIC_DATA]" at bounding box center [663, 319] width 195 height 17
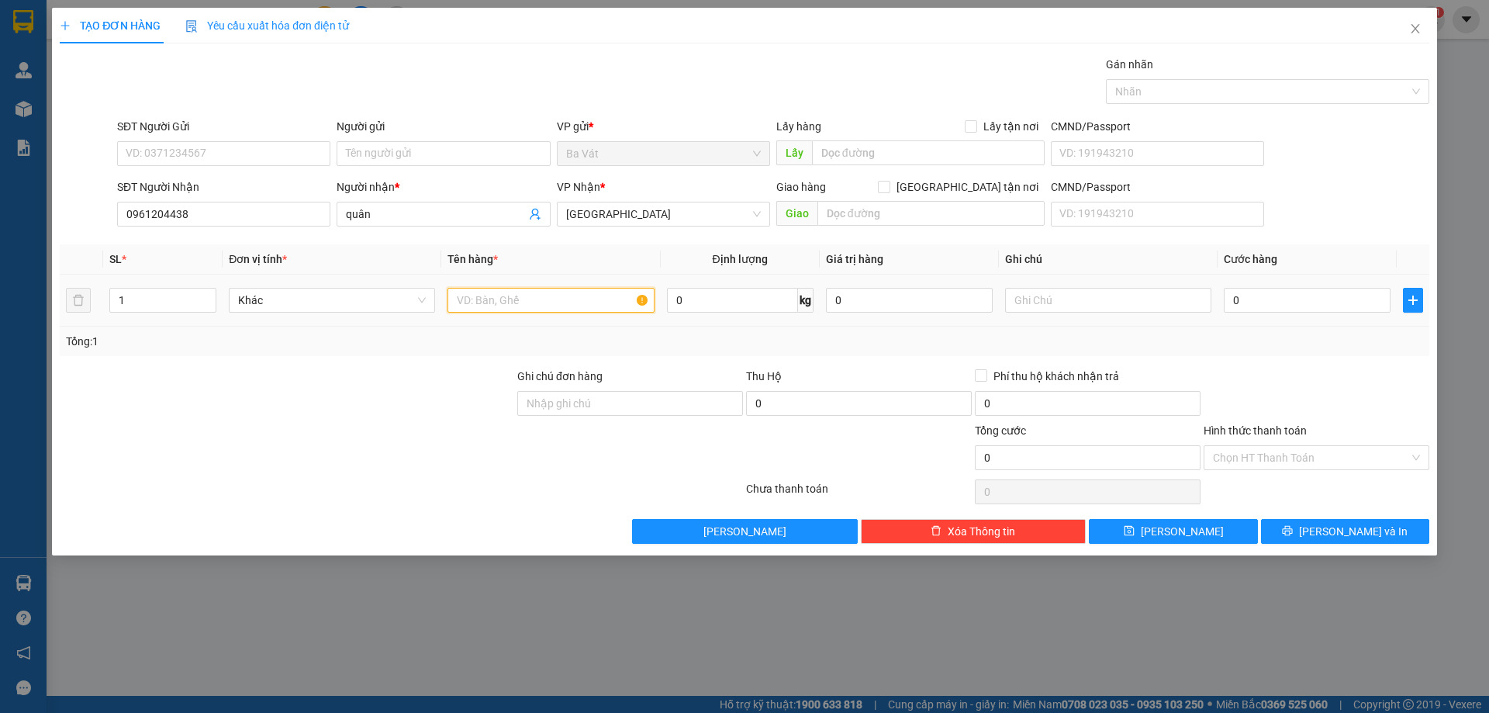
click at [513, 305] on input "text" at bounding box center [551, 300] width 206 height 25
type input "20trieu"
click at [1311, 302] on input "0" at bounding box center [1307, 300] width 167 height 25
type input "1"
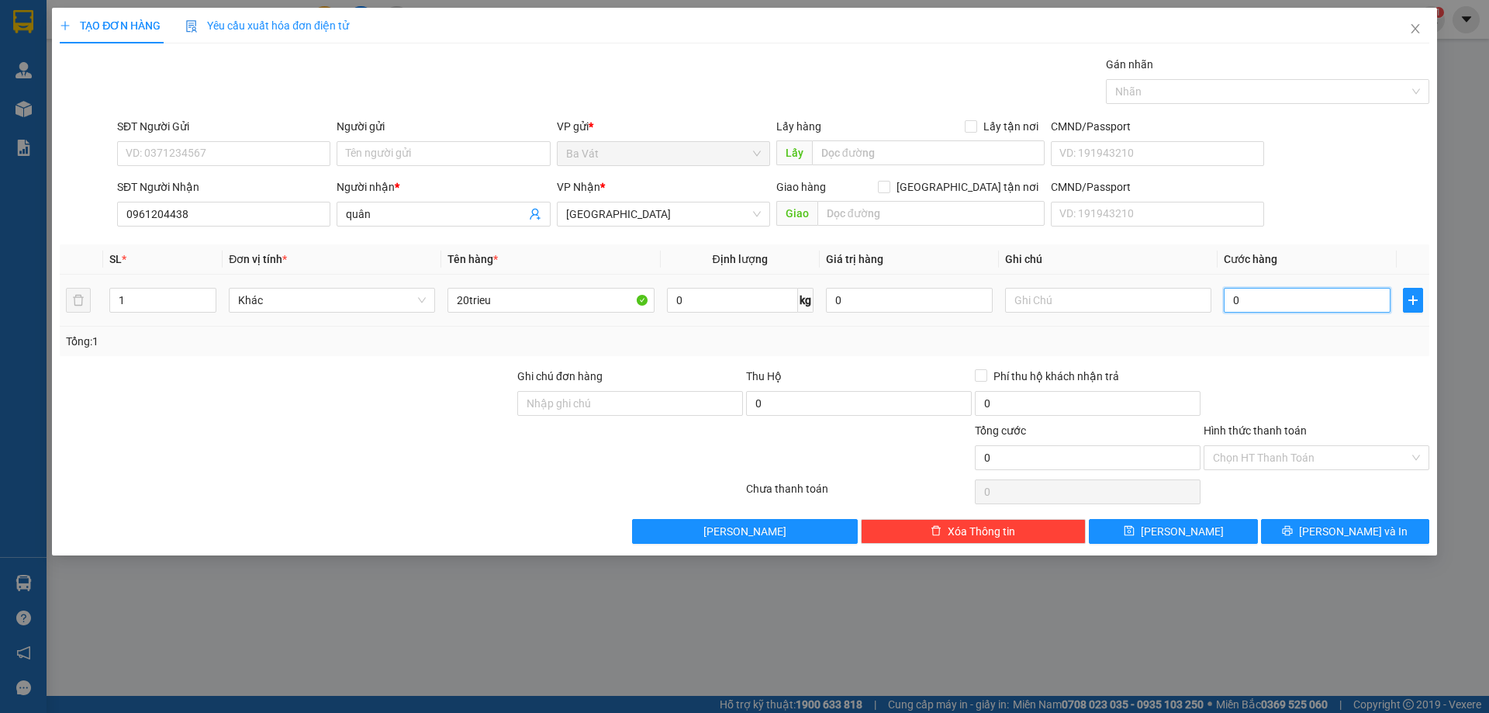
type input "1"
type input "12"
type input "120"
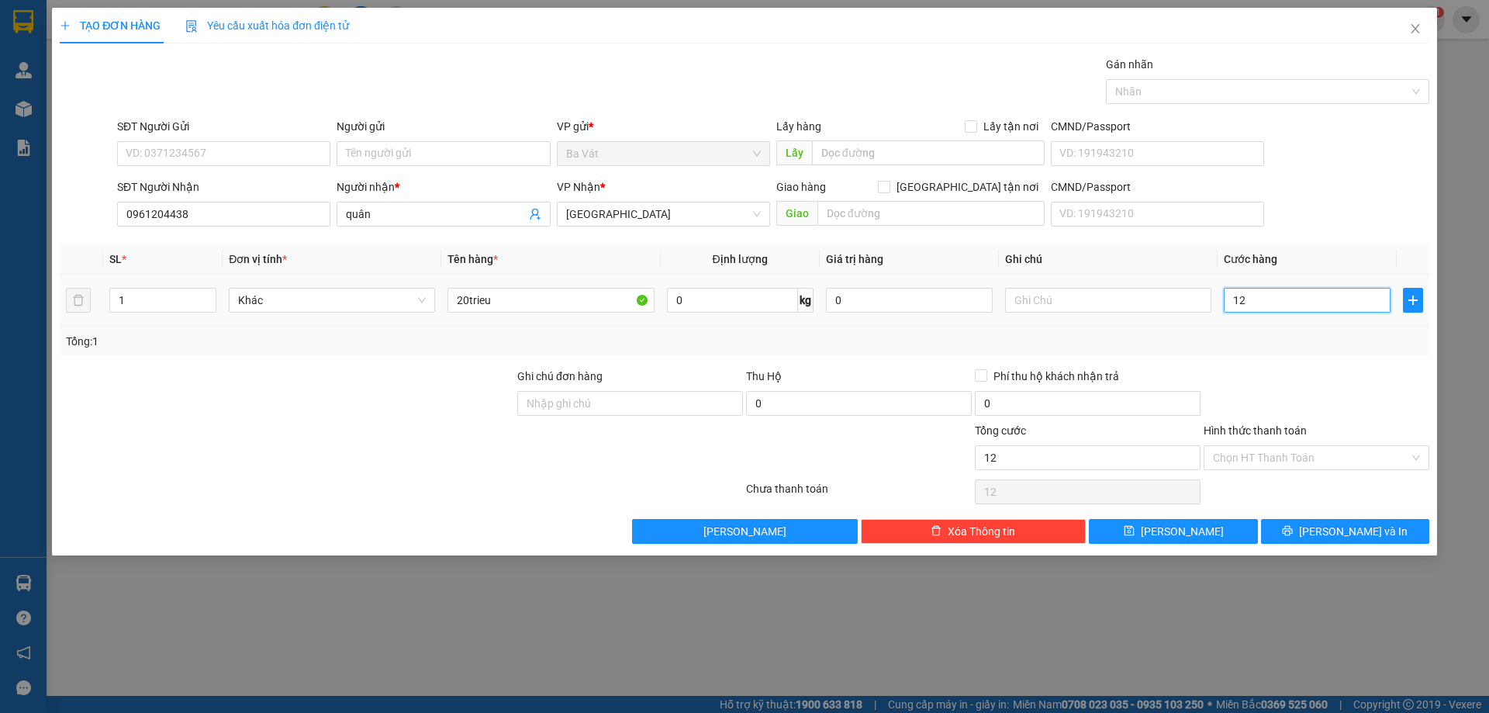
type input "120"
type input "1.200"
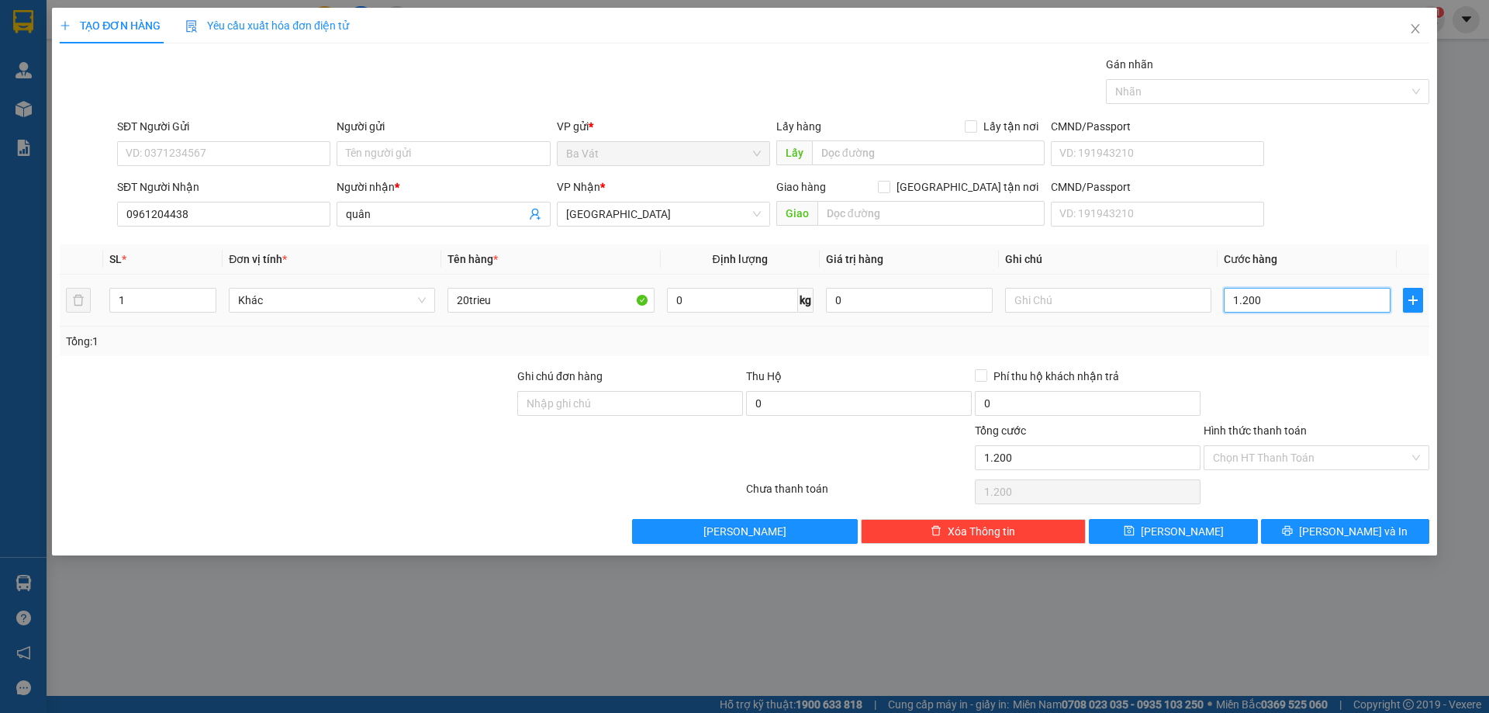
type input "12.000"
type input "120.000"
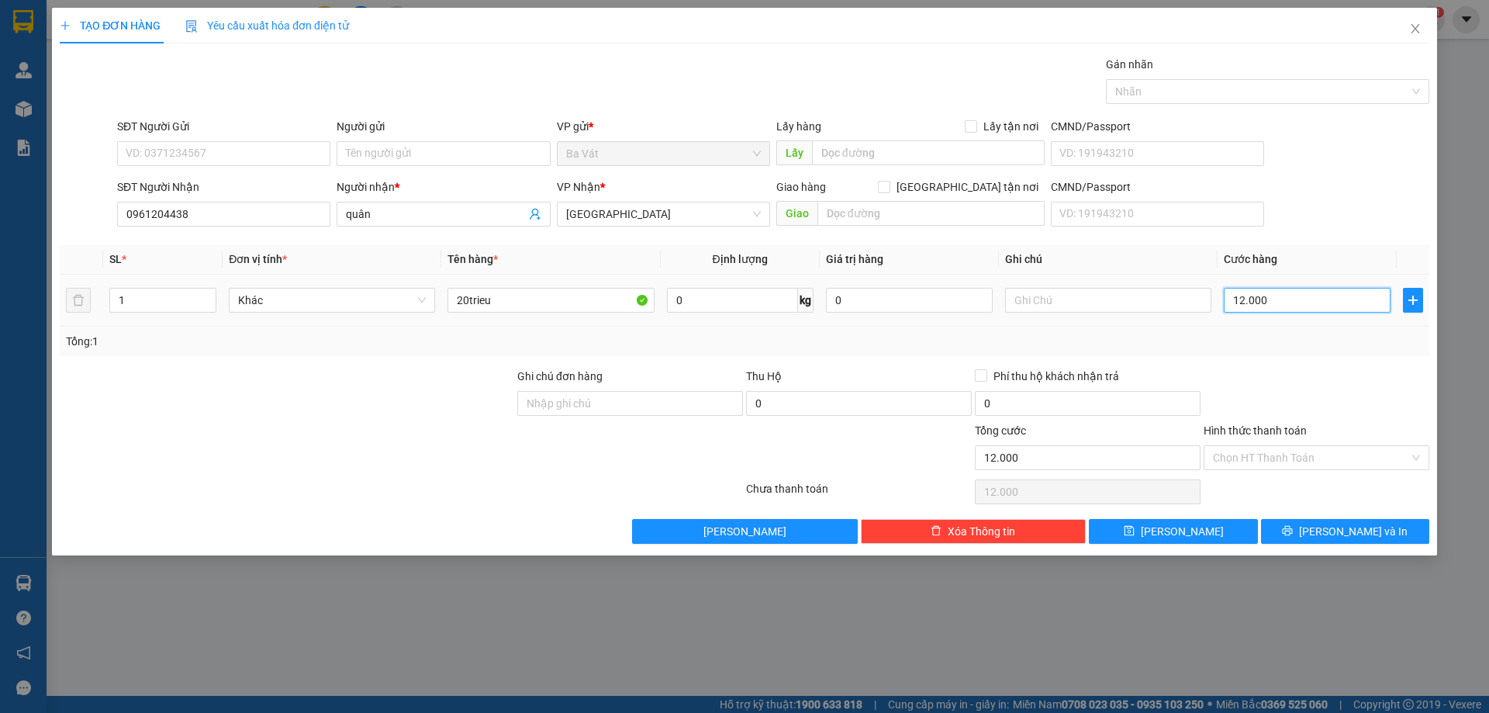
type input "120.000"
click at [1322, 456] on input "Hình thức thanh toán" at bounding box center [1311, 457] width 196 height 23
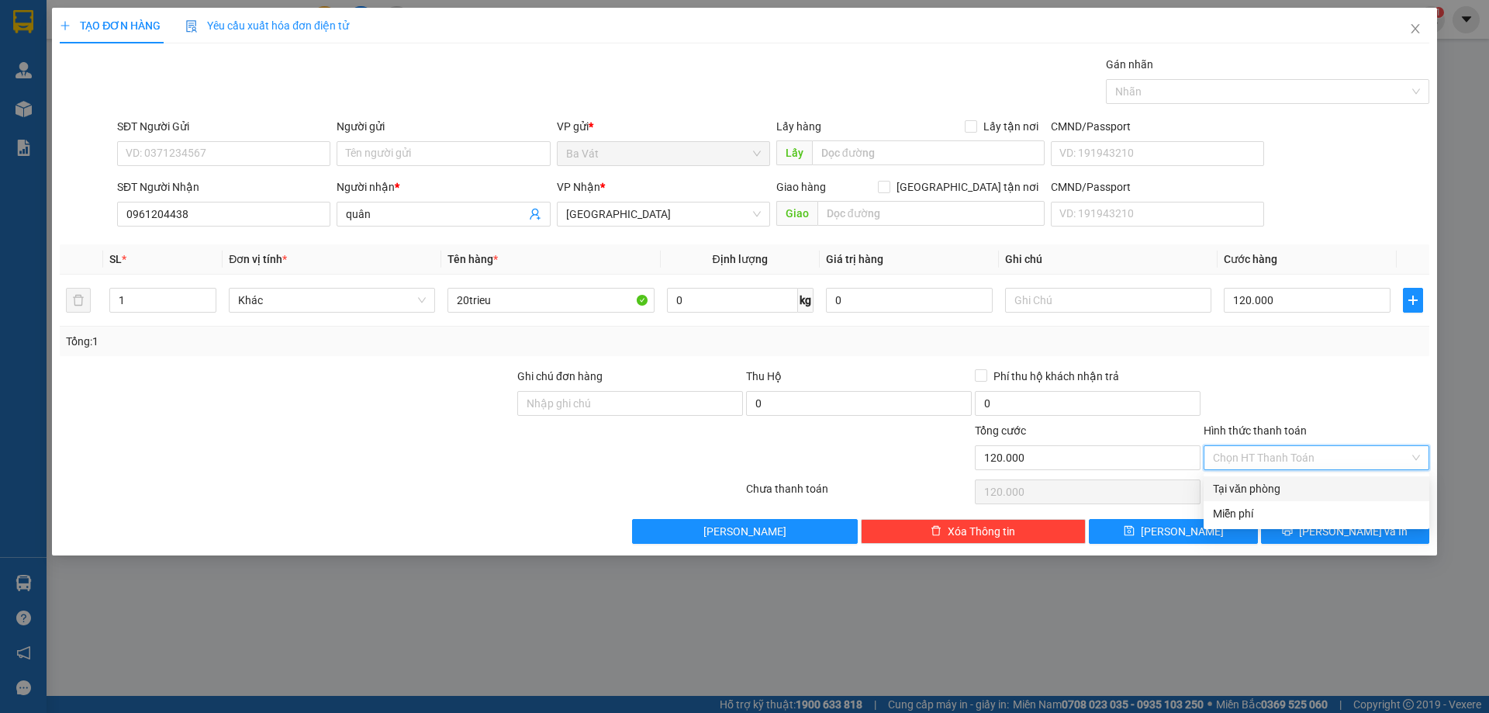
click at [1246, 489] on div "Tại văn phòng" at bounding box center [1316, 488] width 207 height 17
type input "0"
click at [1340, 529] on span "Lưu và In" at bounding box center [1353, 531] width 109 height 17
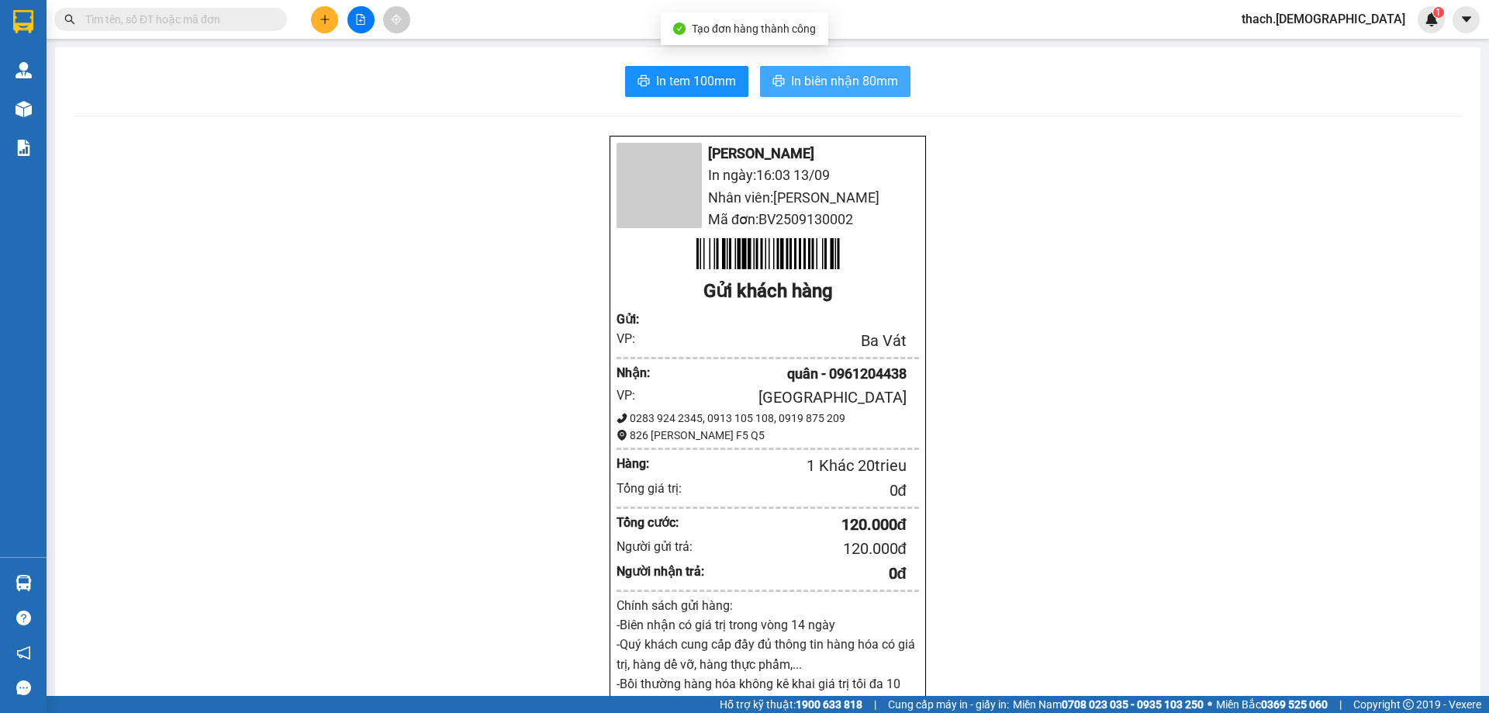
click at [819, 84] on span "In biên nhận 80mm" at bounding box center [844, 80] width 107 height 19
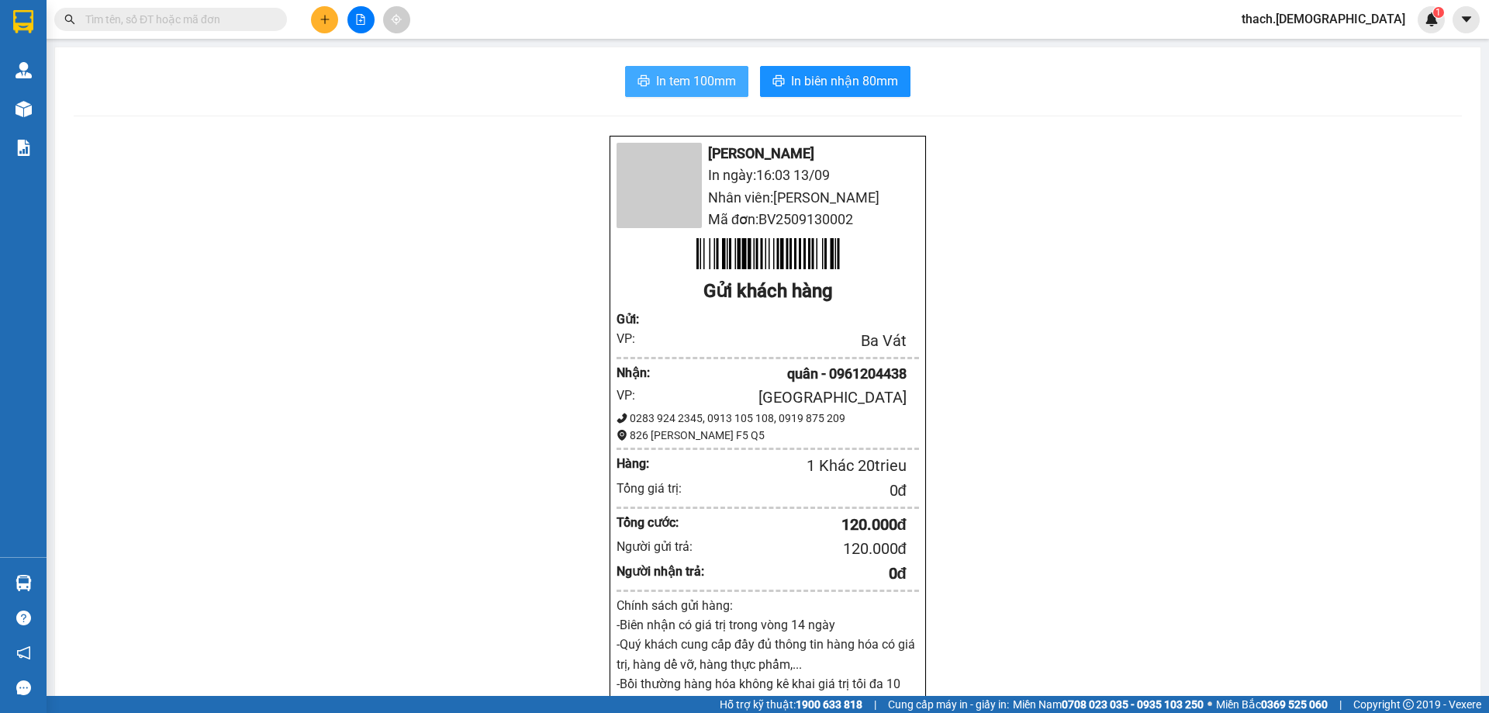
click at [682, 83] on span "In tem 100mm" at bounding box center [696, 80] width 80 height 19
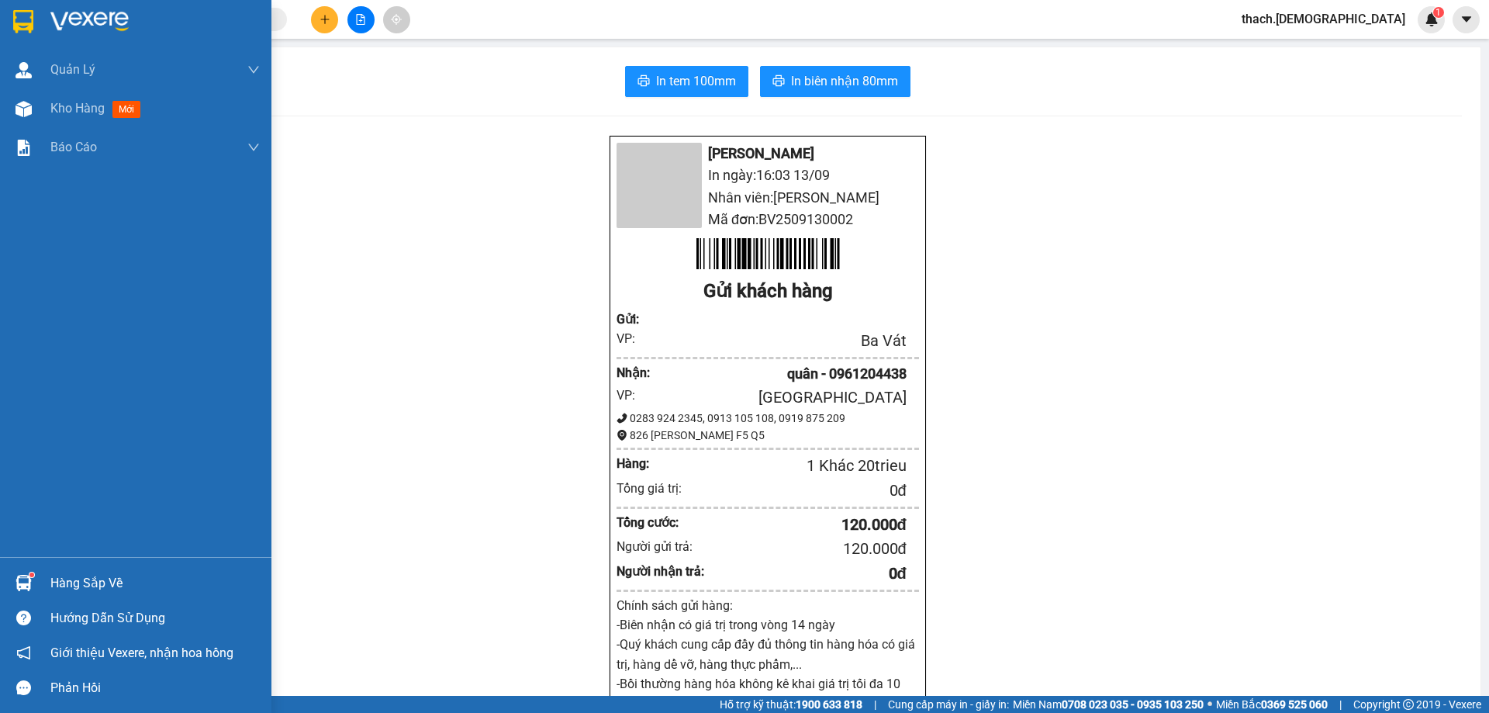
click at [86, 587] on div "Hàng sắp về" at bounding box center [154, 583] width 209 height 23
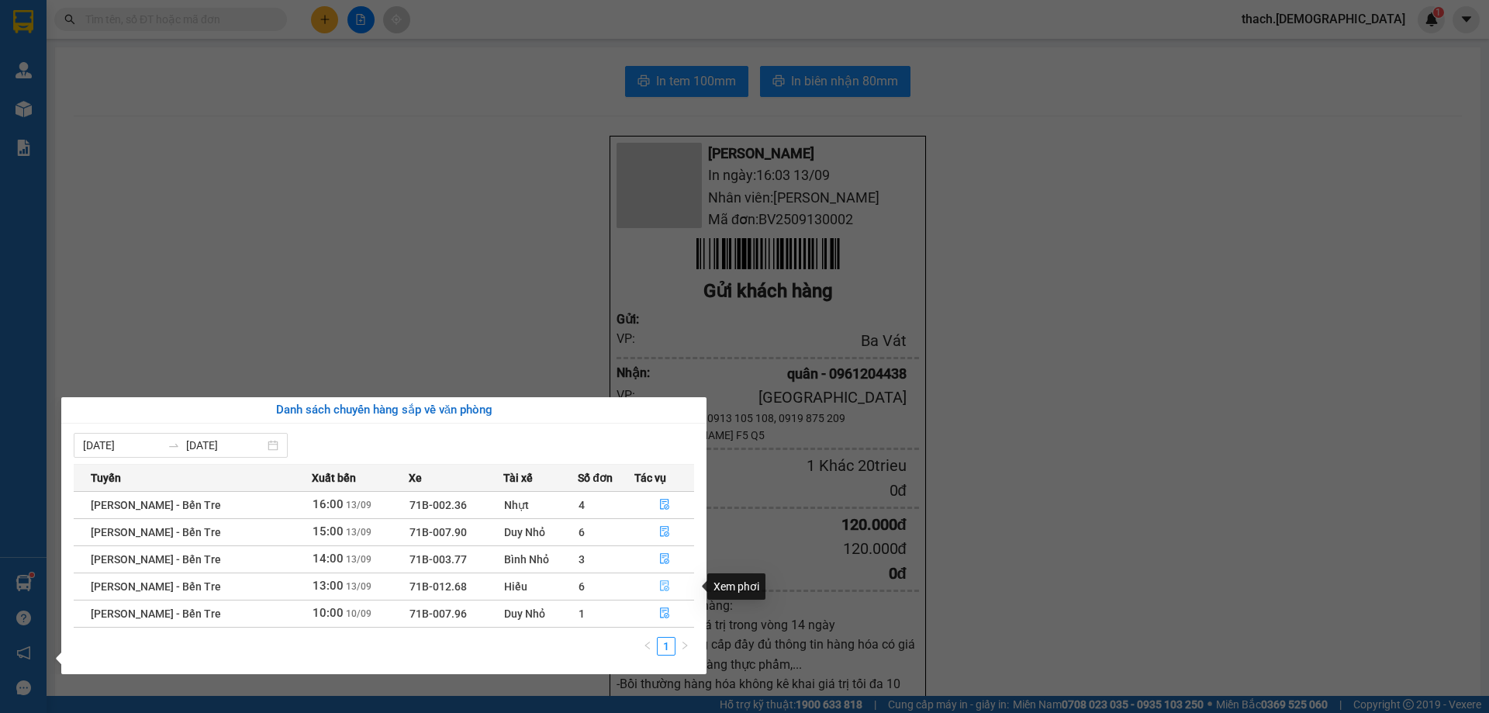
click at [662, 586] on icon "file-done" at bounding box center [664, 585] width 11 height 11
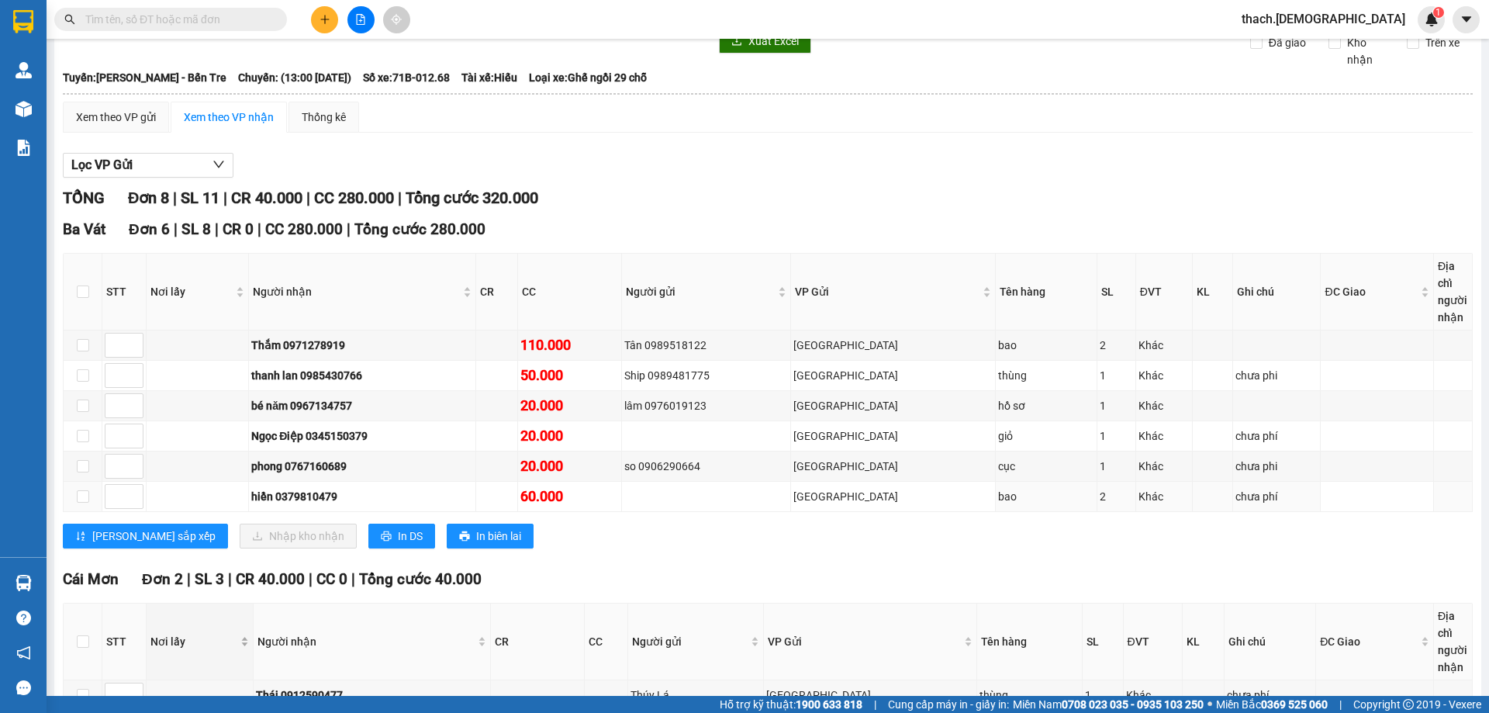
scroll to position [183, 0]
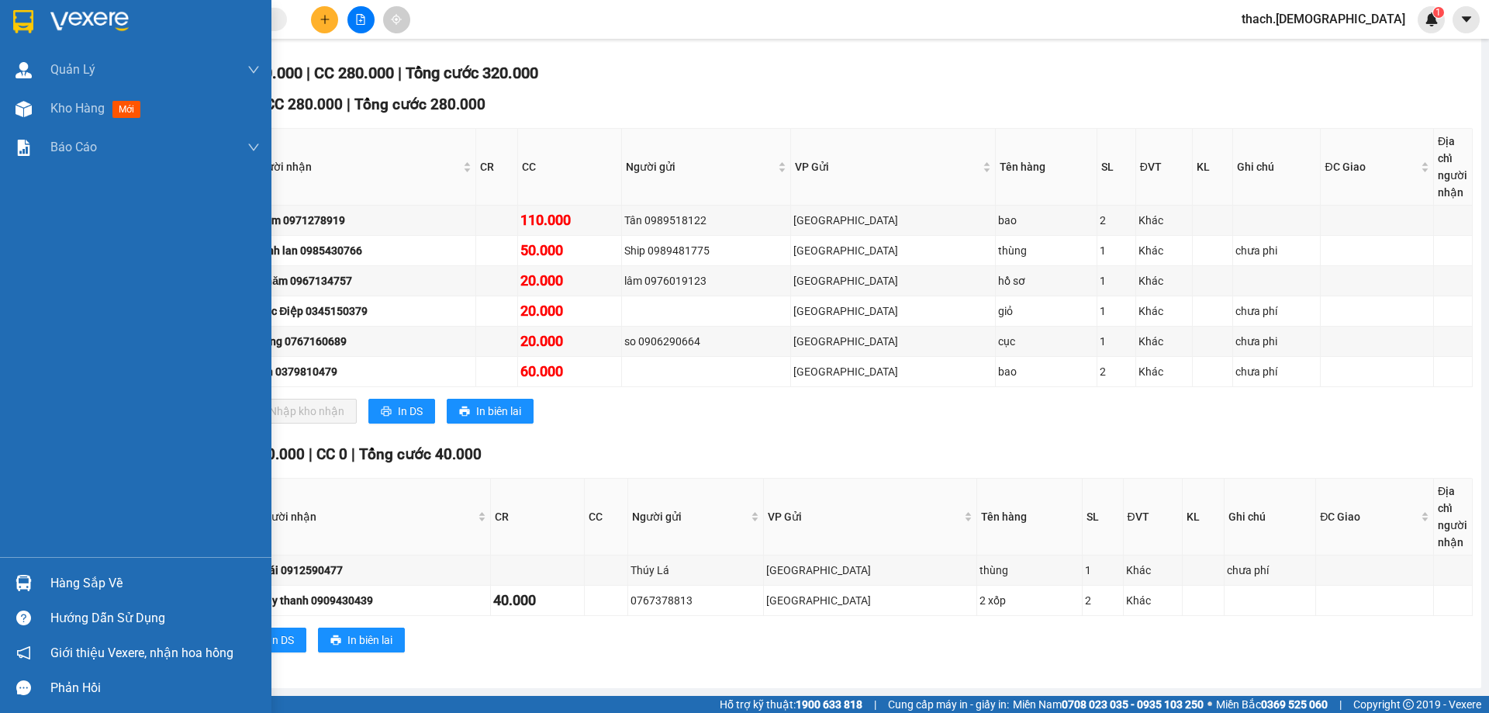
click at [81, 580] on div "Hàng sắp về" at bounding box center [154, 583] width 209 height 23
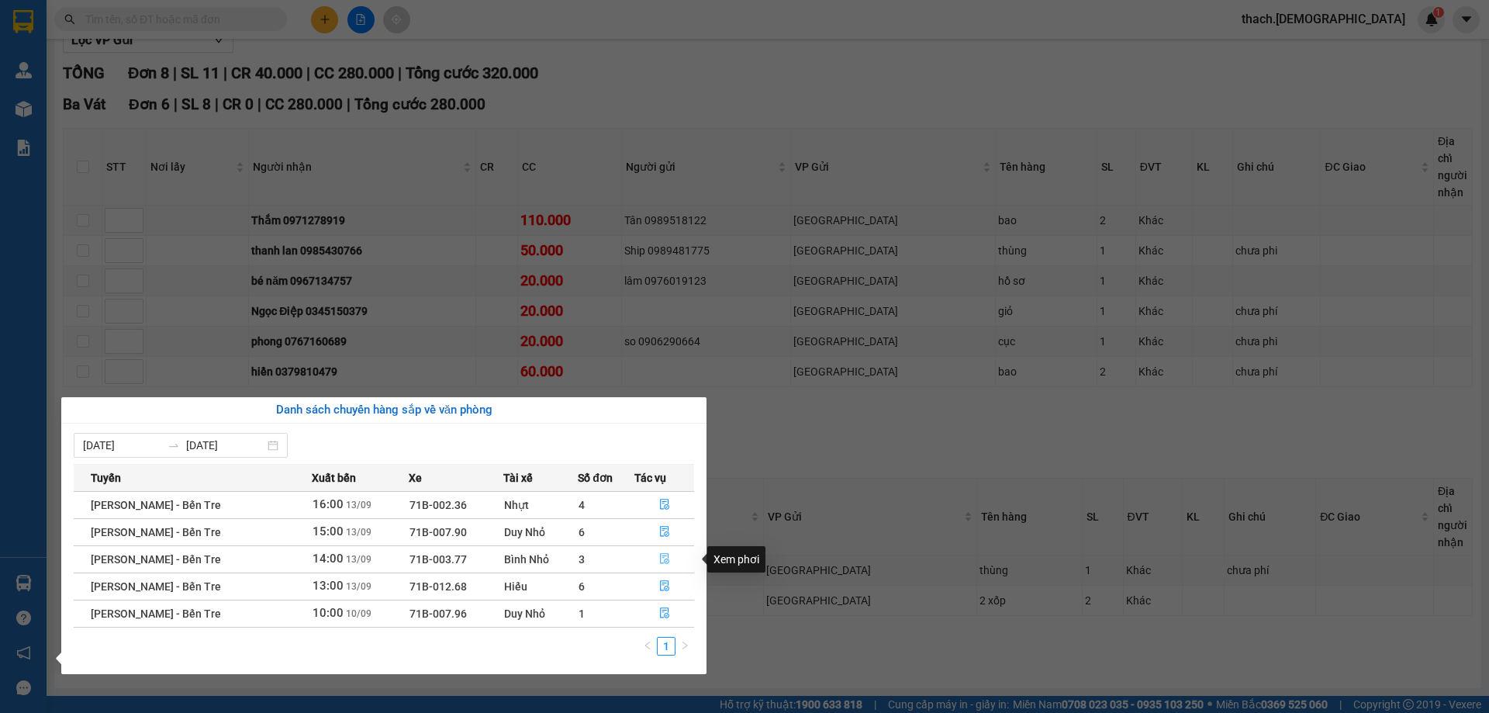
click at [666, 559] on icon "file-done" at bounding box center [664, 558] width 11 height 11
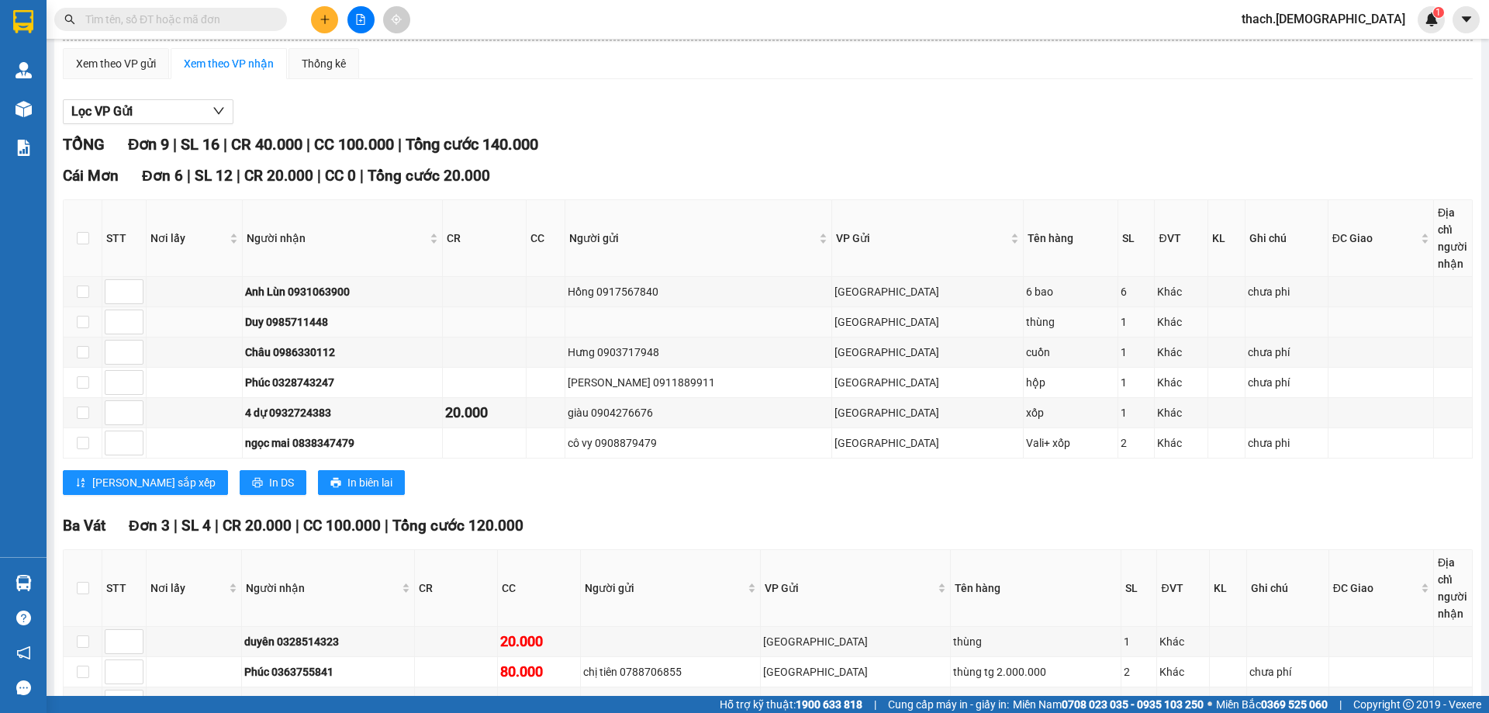
scroll to position [213, 0]
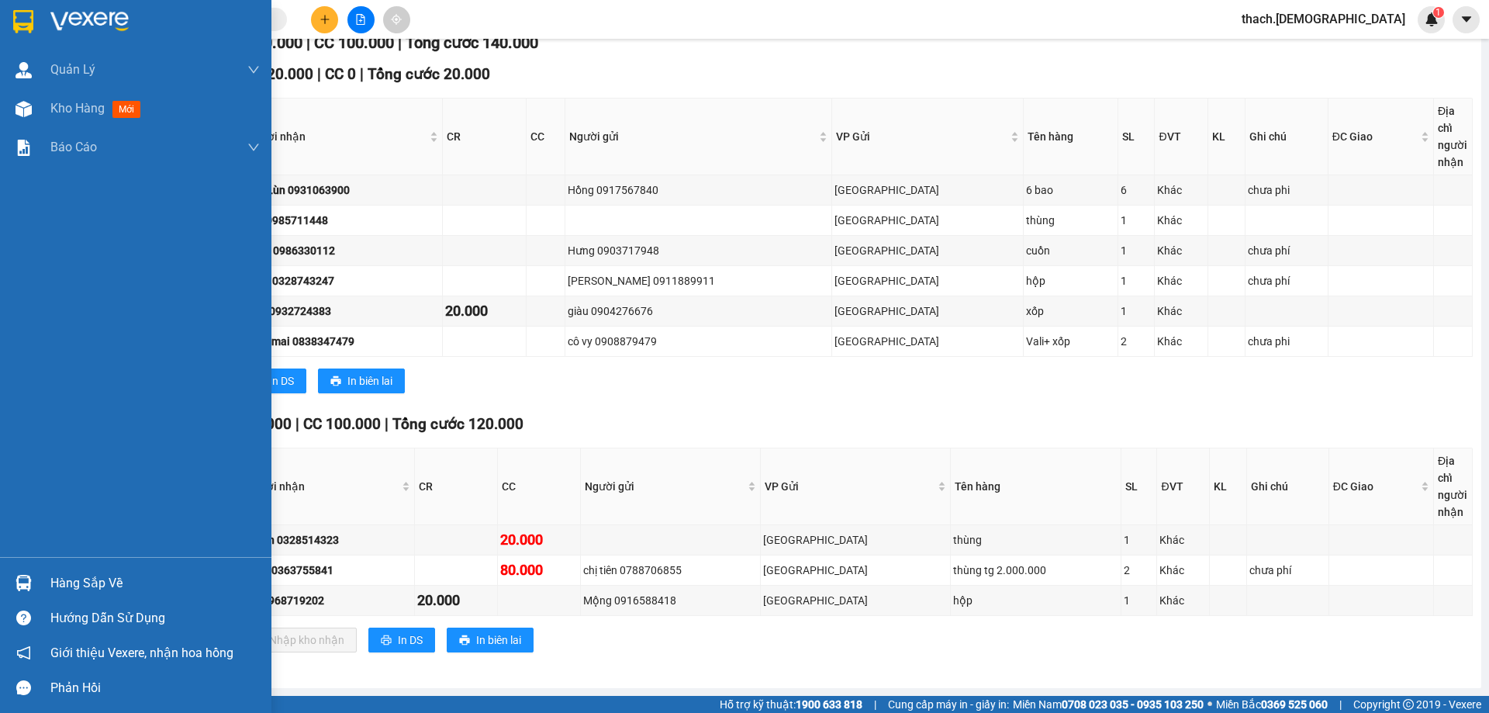
click at [86, 584] on div "Hàng sắp về" at bounding box center [154, 583] width 209 height 23
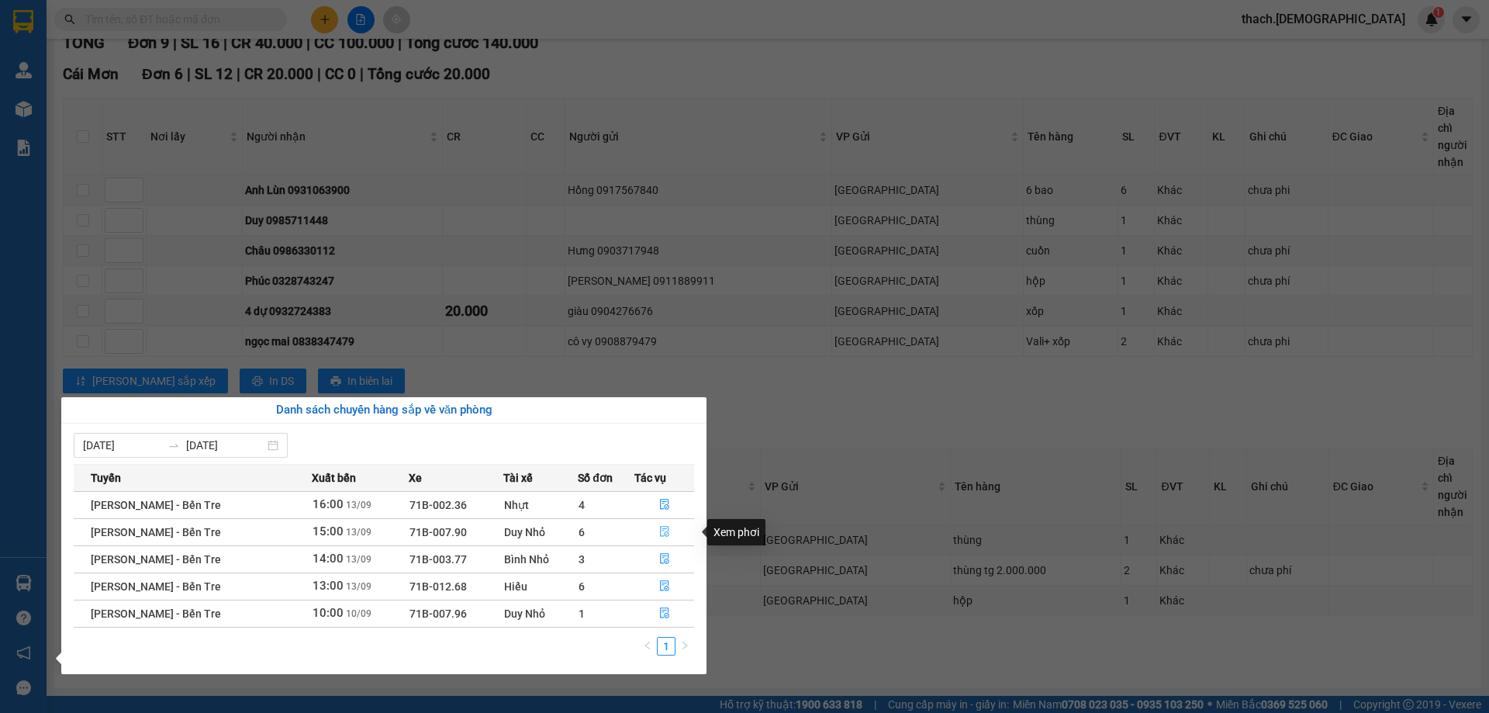
click at [660, 528] on icon "file-done" at bounding box center [664, 532] width 9 height 11
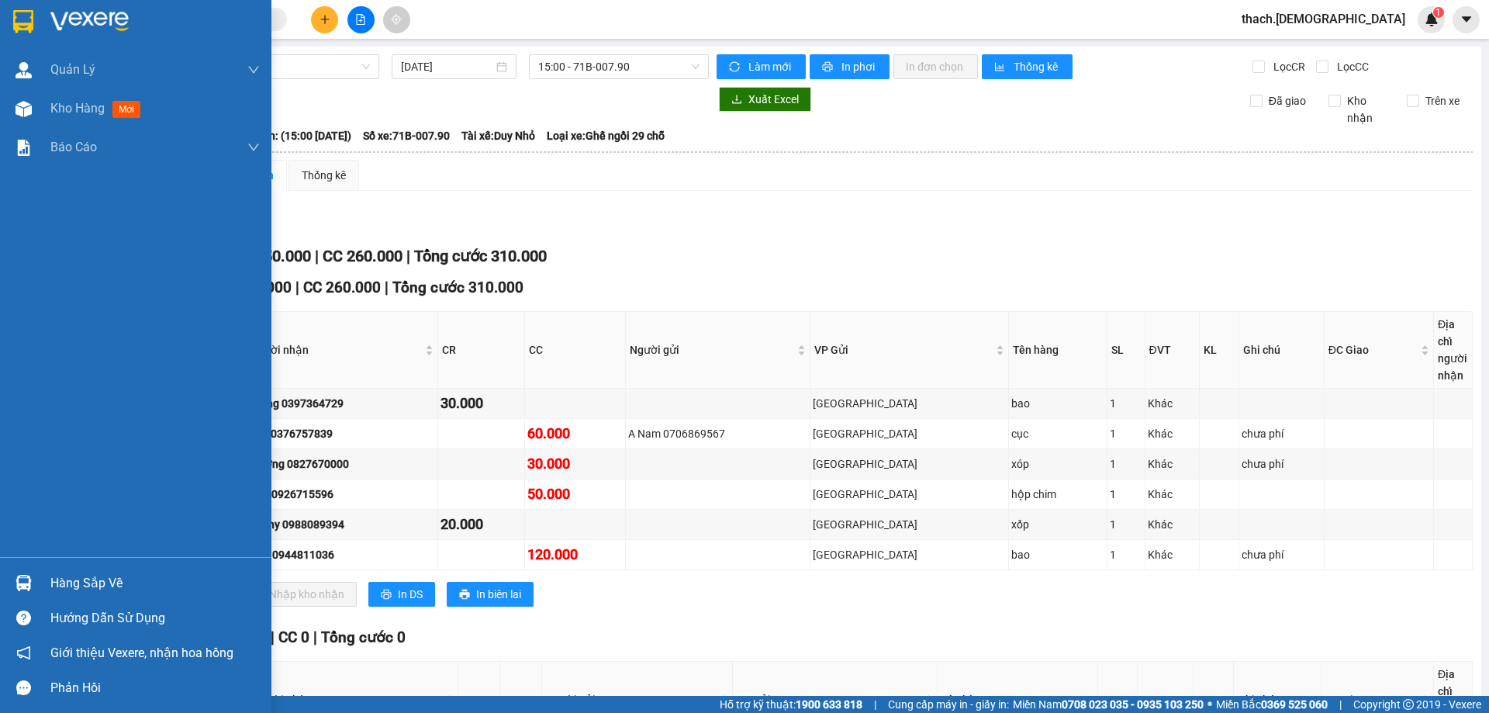
click at [85, 585] on div "Hàng sắp về" at bounding box center [154, 583] width 209 height 23
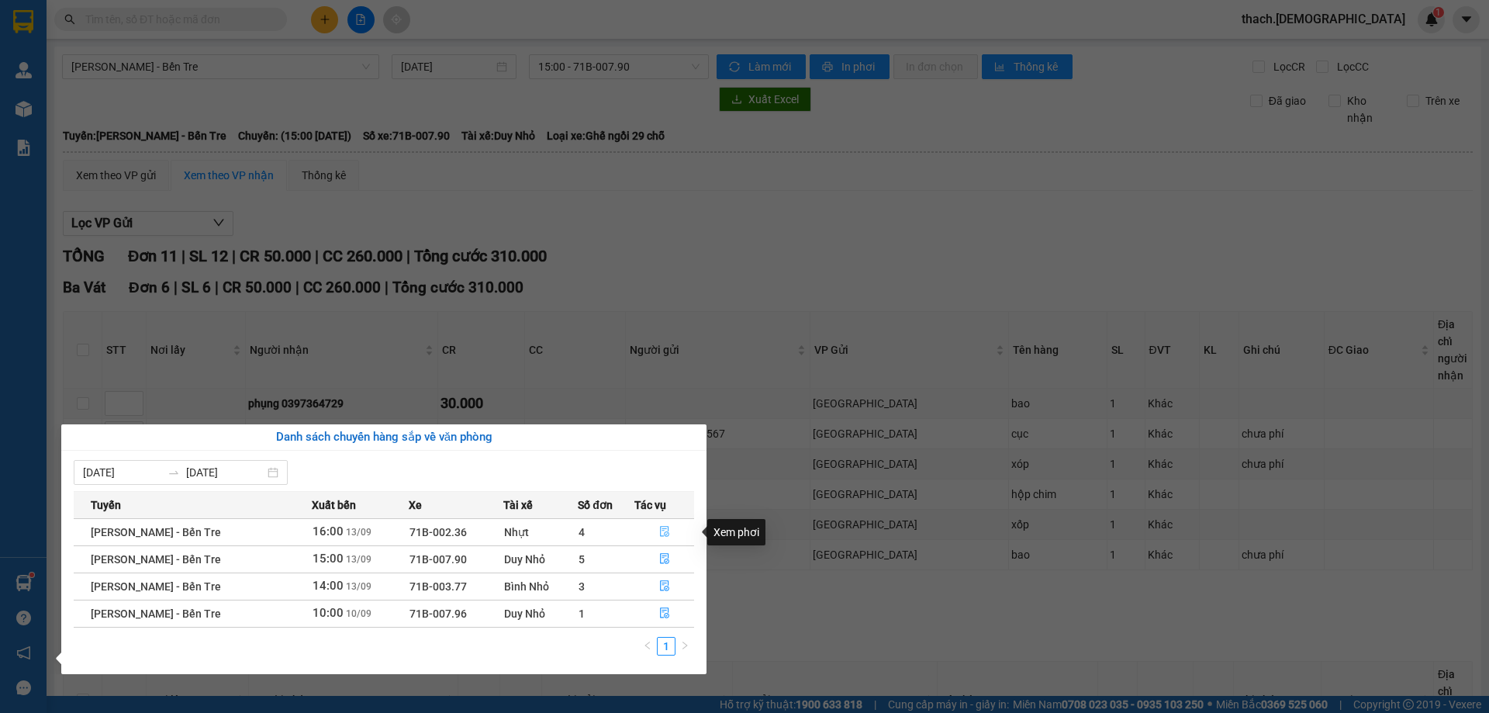
click at [663, 529] on icon "file-done" at bounding box center [664, 532] width 9 height 11
